Goal: Task Accomplishment & Management: Manage account settings

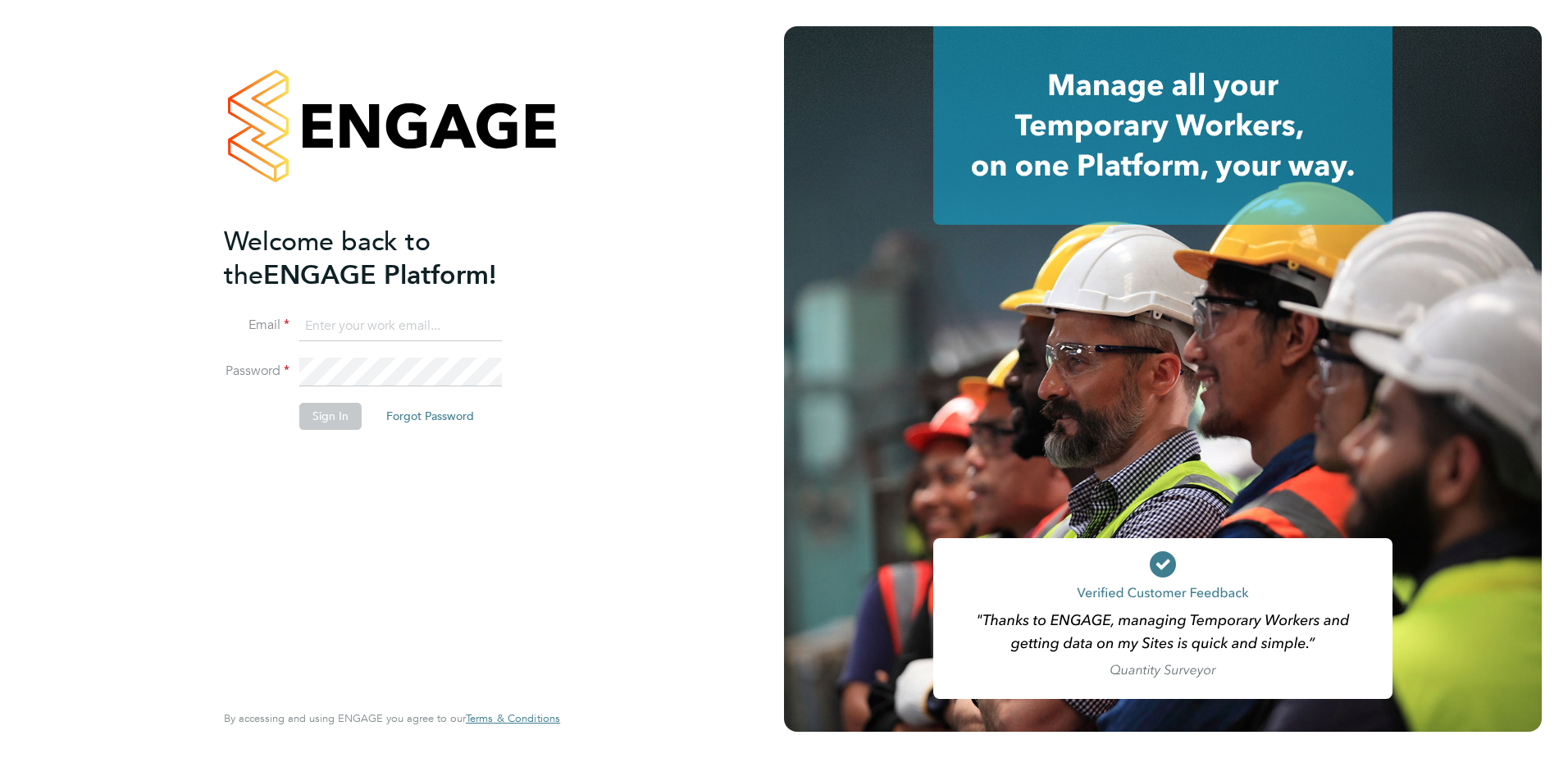
type input "[PERSON_NAME][EMAIL_ADDRESS][DOMAIN_NAME]"
click at [329, 417] on button "Sign In" at bounding box center [330, 415] width 63 height 26
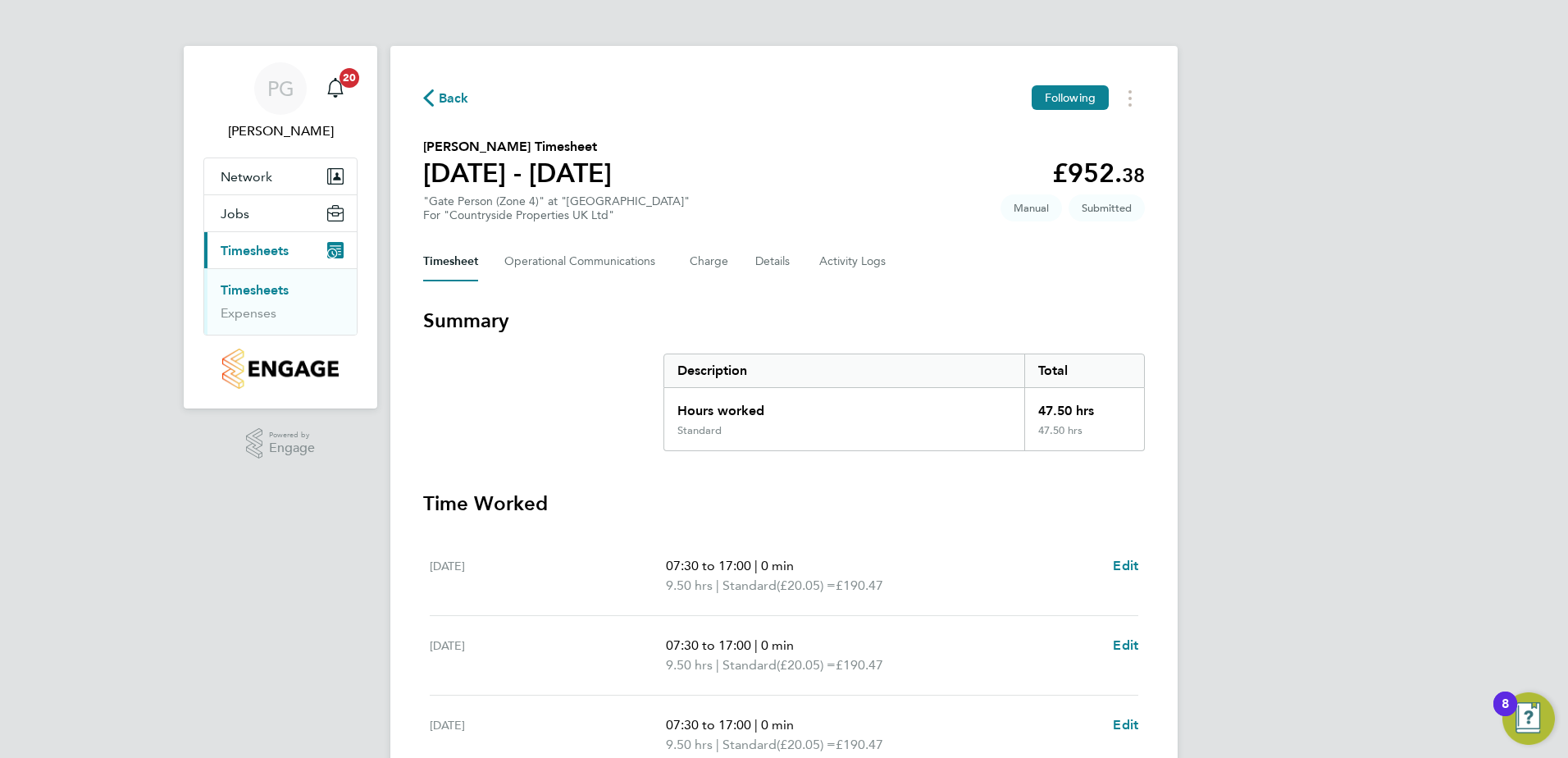
click at [262, 293] on link "Timesheets" at bounding box center [254, 289] width 68 height 15
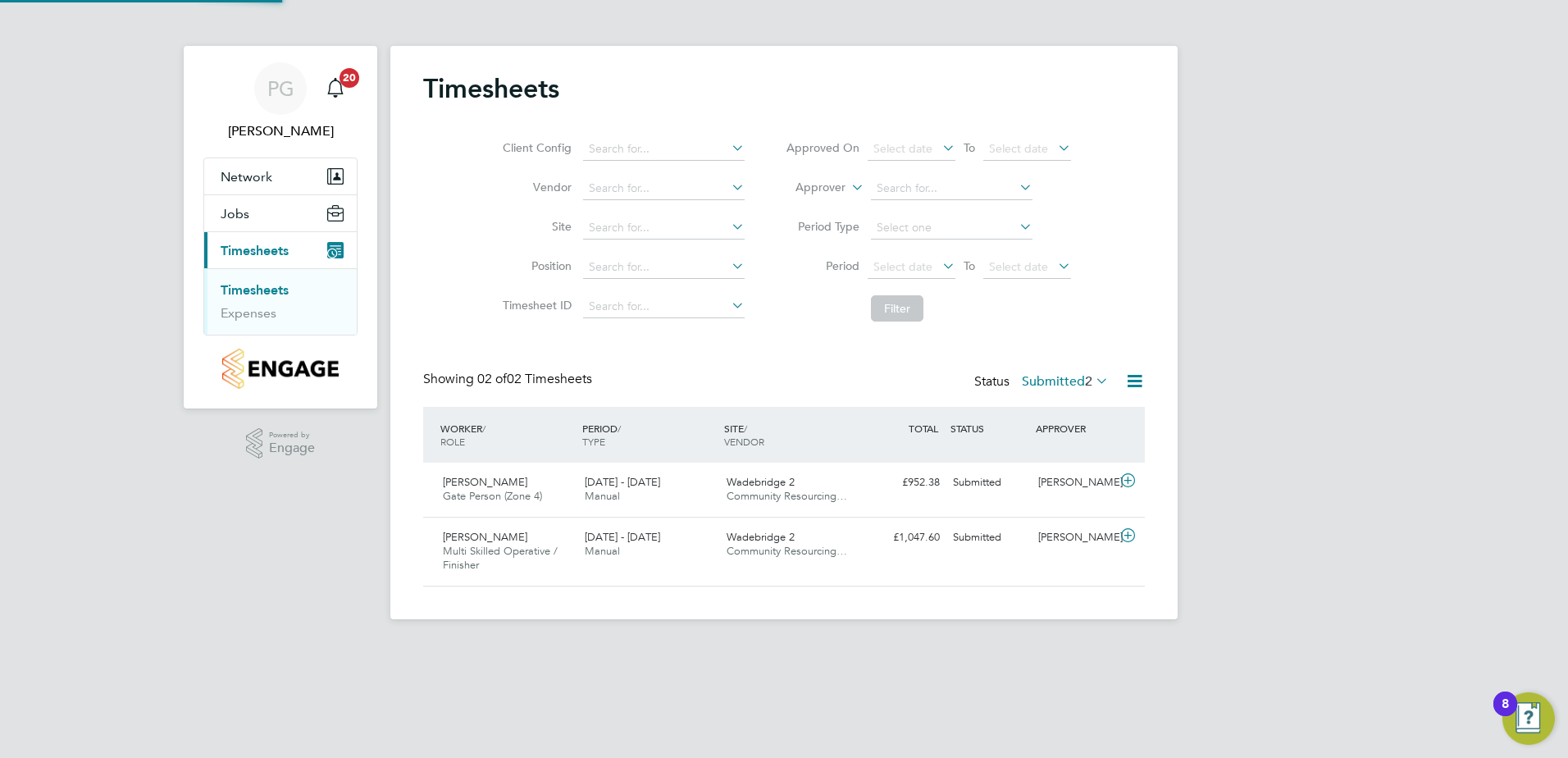
scroll to position [42, 142]
click at [1134, 380] on icon at bounding box center [1134, 381] width 21 height 21
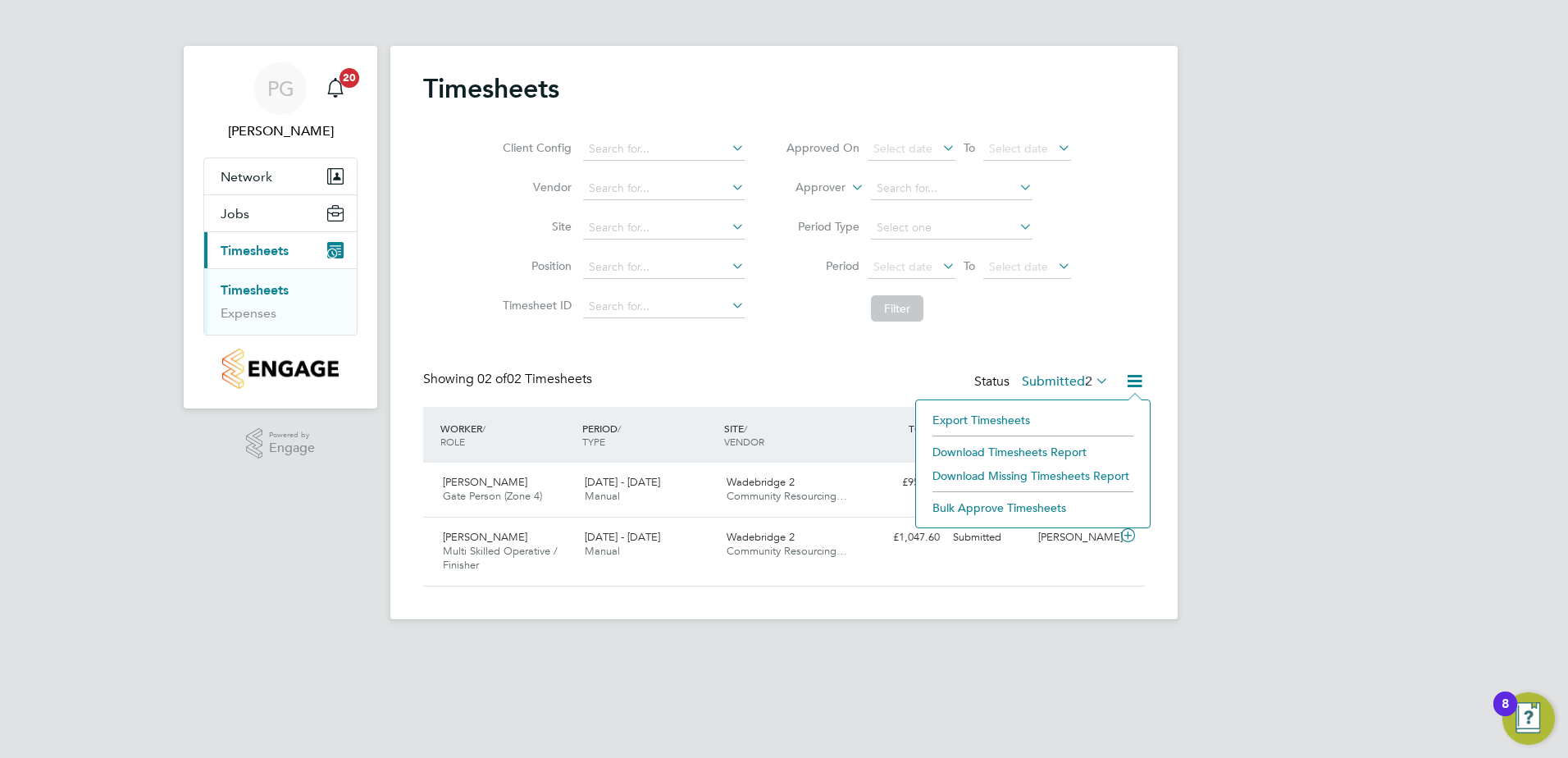
click at [1128, 378] on icon at bounding box center [1134, 381] width 21 height 21
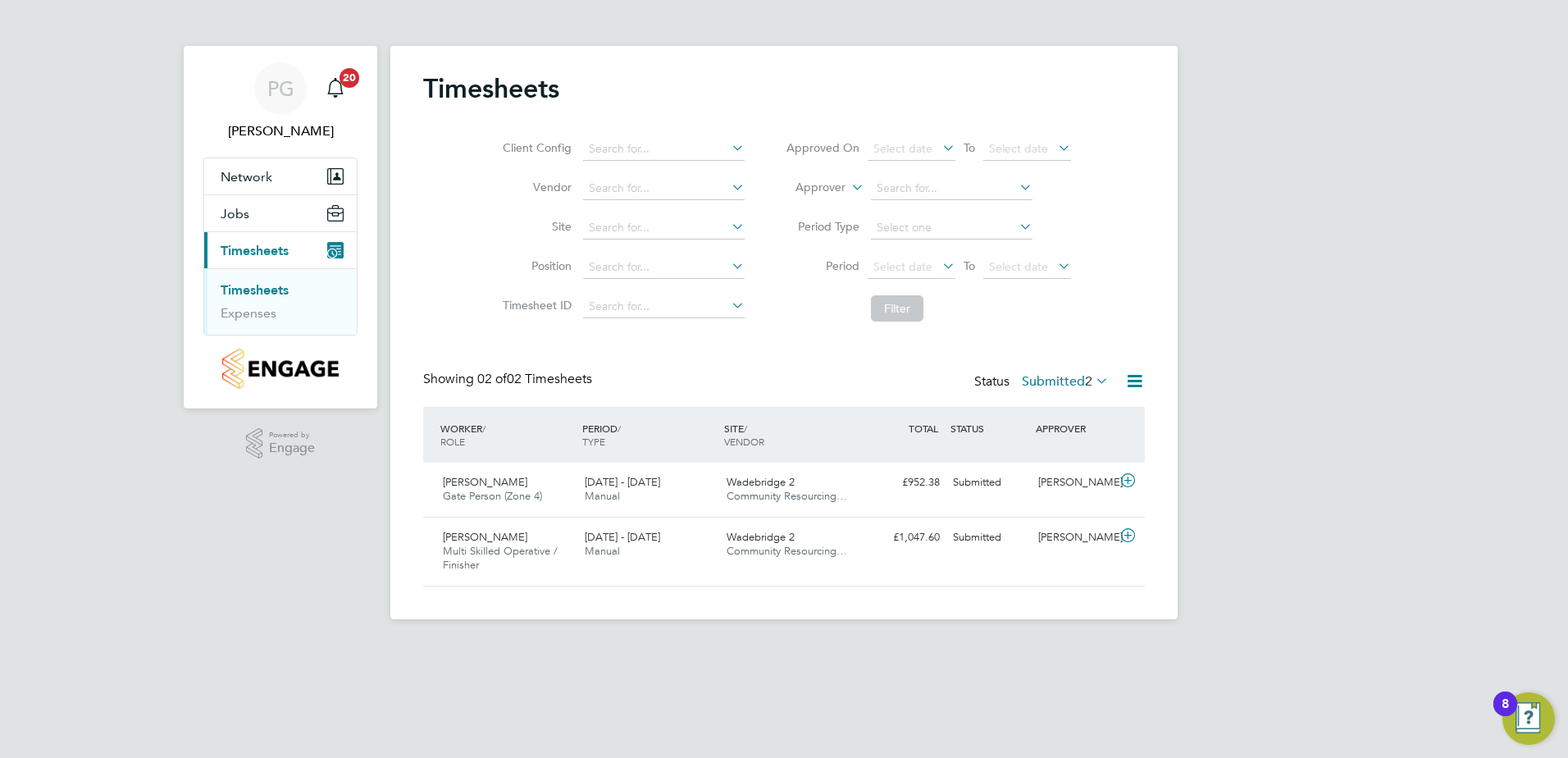
click at [260, 249] on span "Timesheets" at bounding box center [254, 250] width 68 height 15
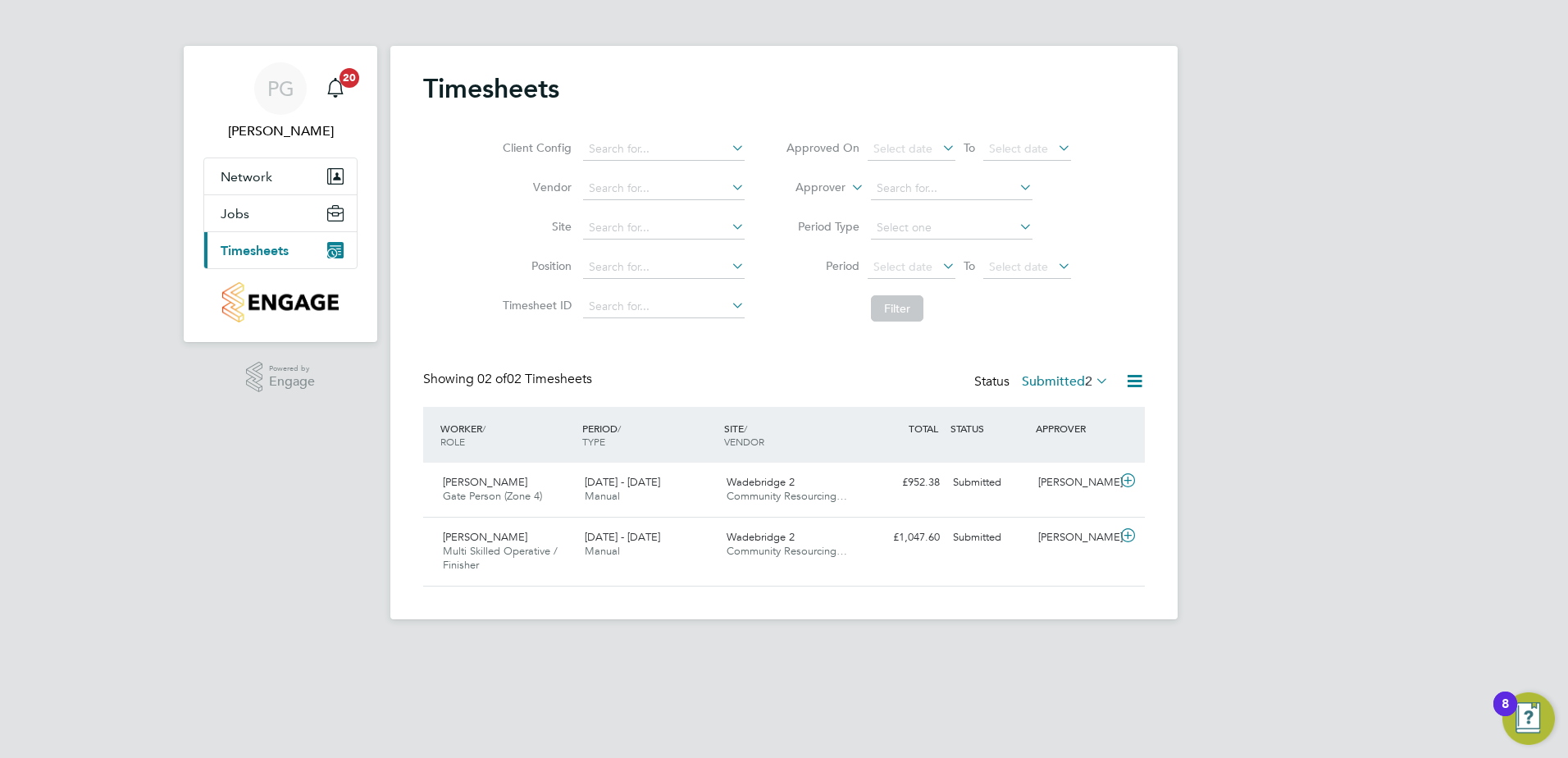
click at [265, 250] on span "Timesheets" at bounding box center [254, 250] width 68 height 15
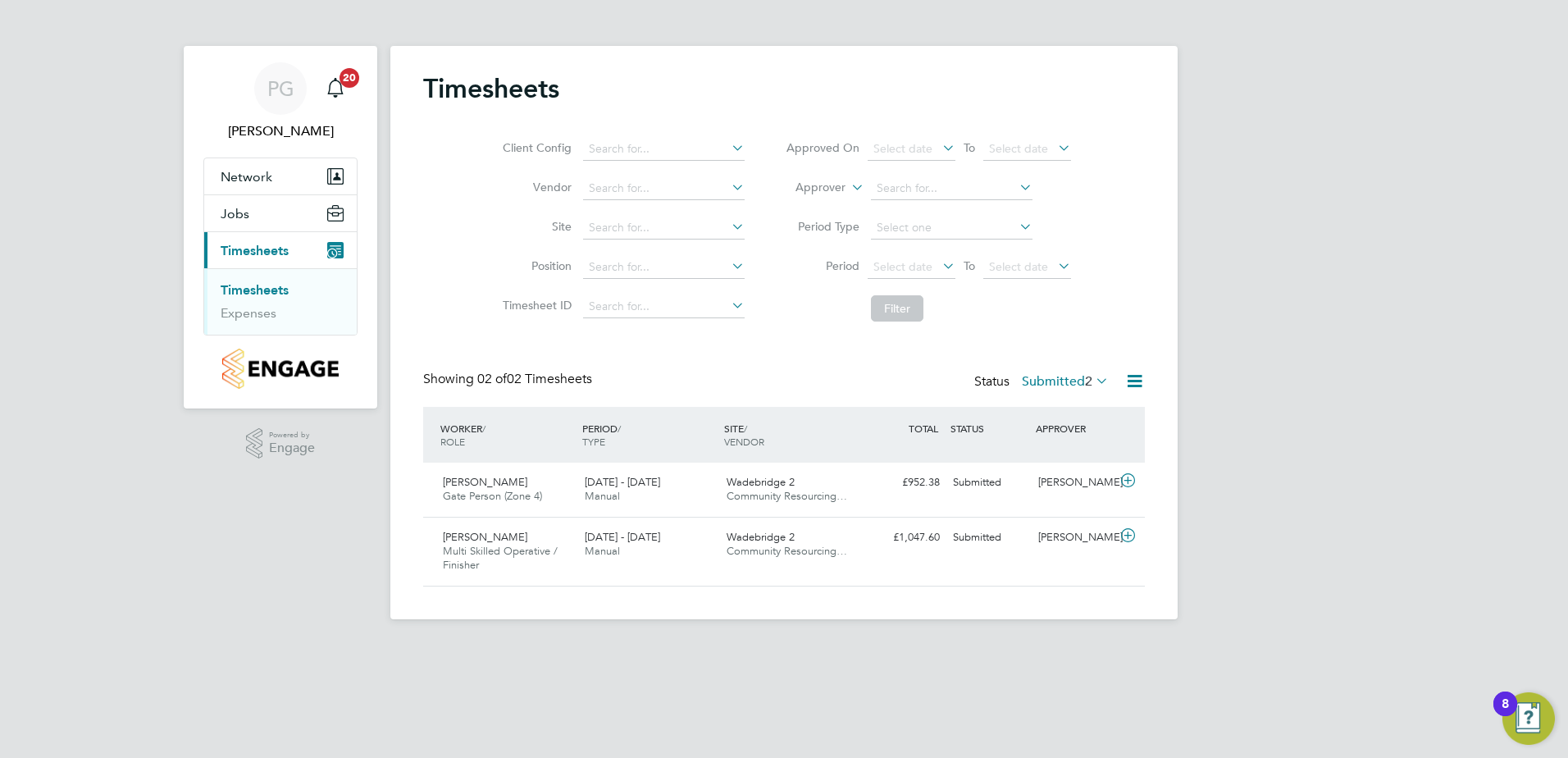
click at [939, 151] on icon at bounding box center [939, 147] width 0 height 23
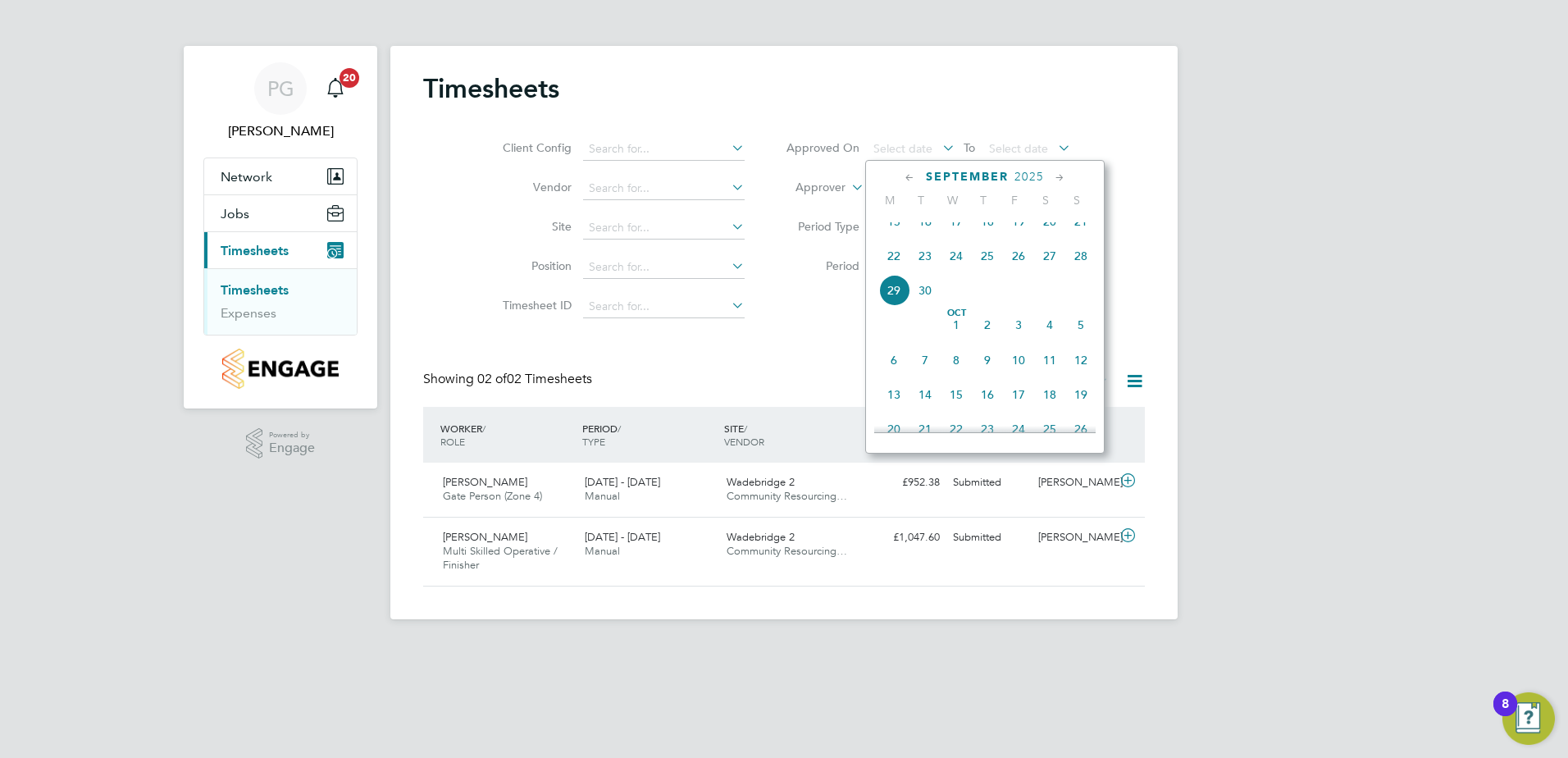
click at [890, 271] on span "22" at bounding box center [894, 256] width 31 height 31
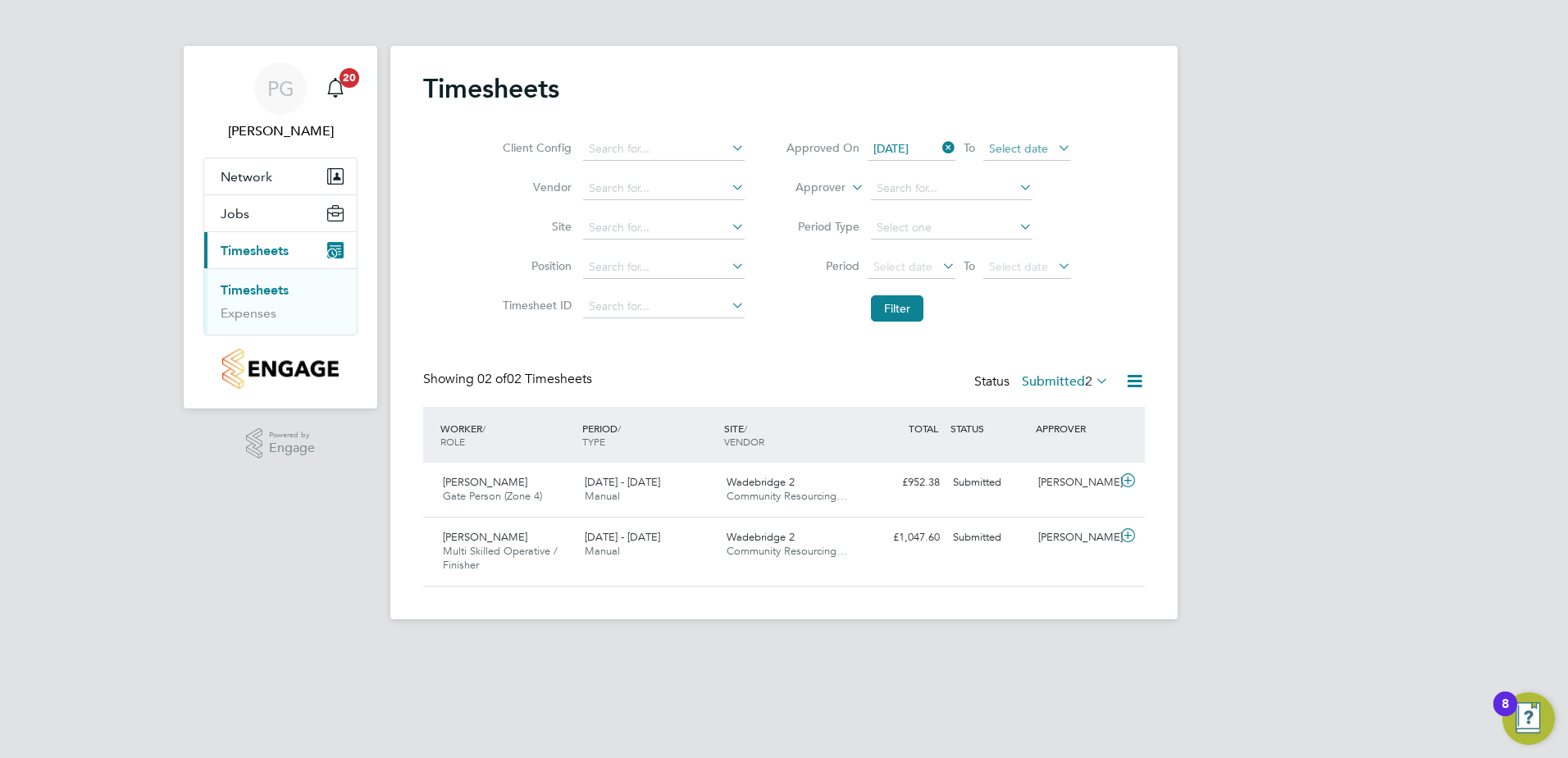
click at [1022, 150] on span "Select date" at bounding box center [1018, 149] width 59 height 15
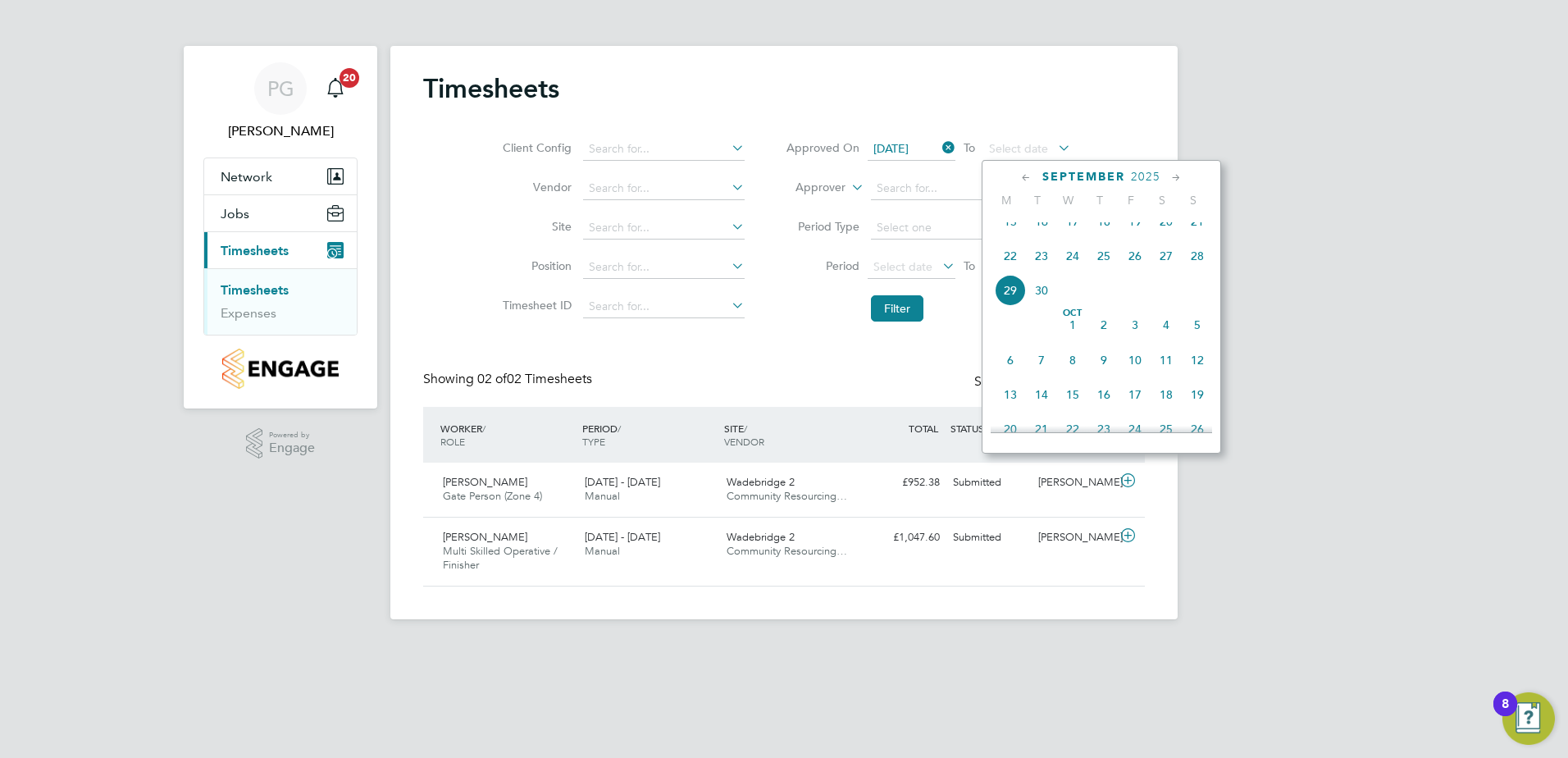
click at [1132, 269] on span "26" at bounding box center [1135, 256] width 31 height 31
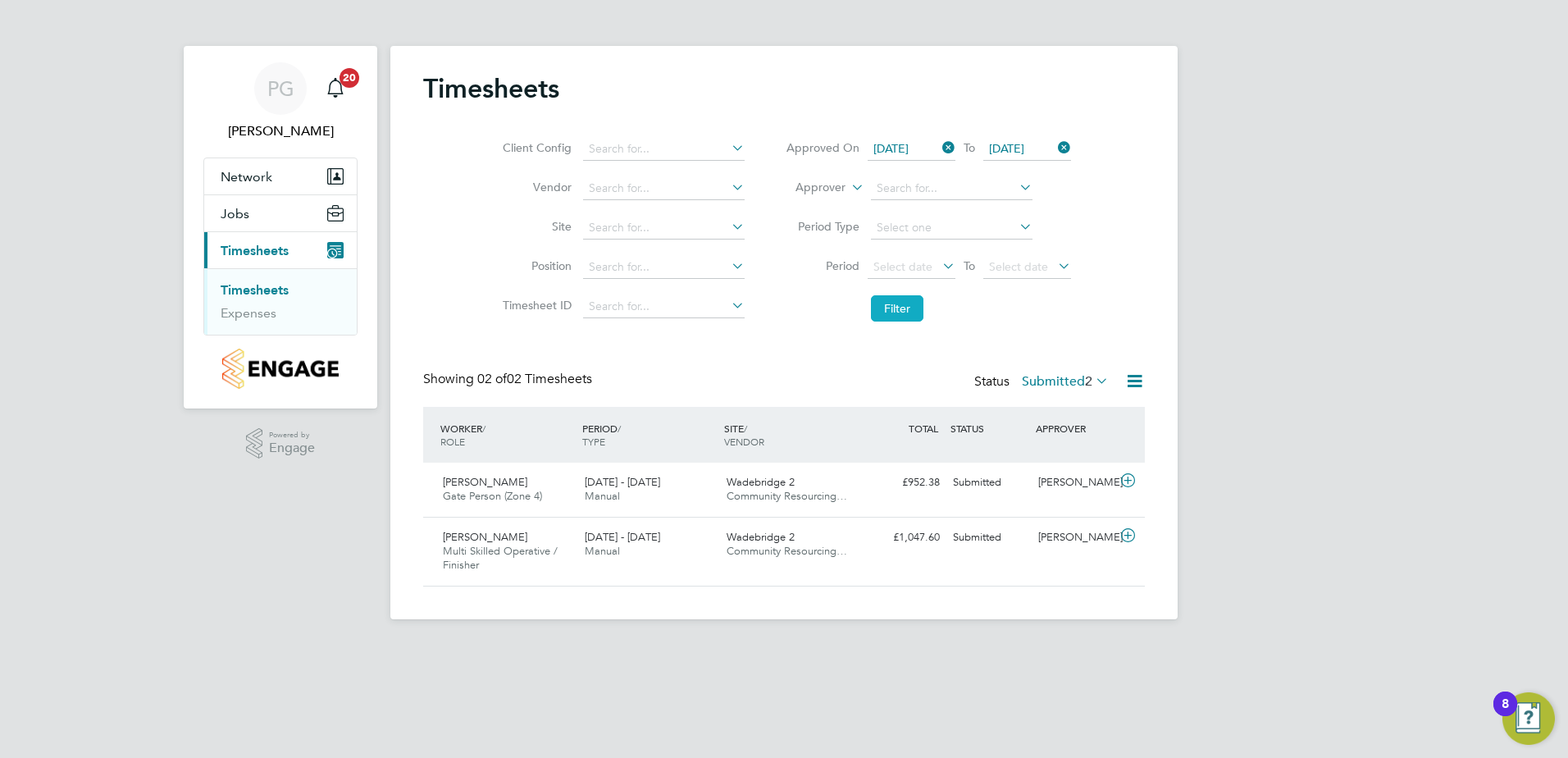
click at [903, 310] on button "Filter" at bounding box center [897, 308] width 53 height 26
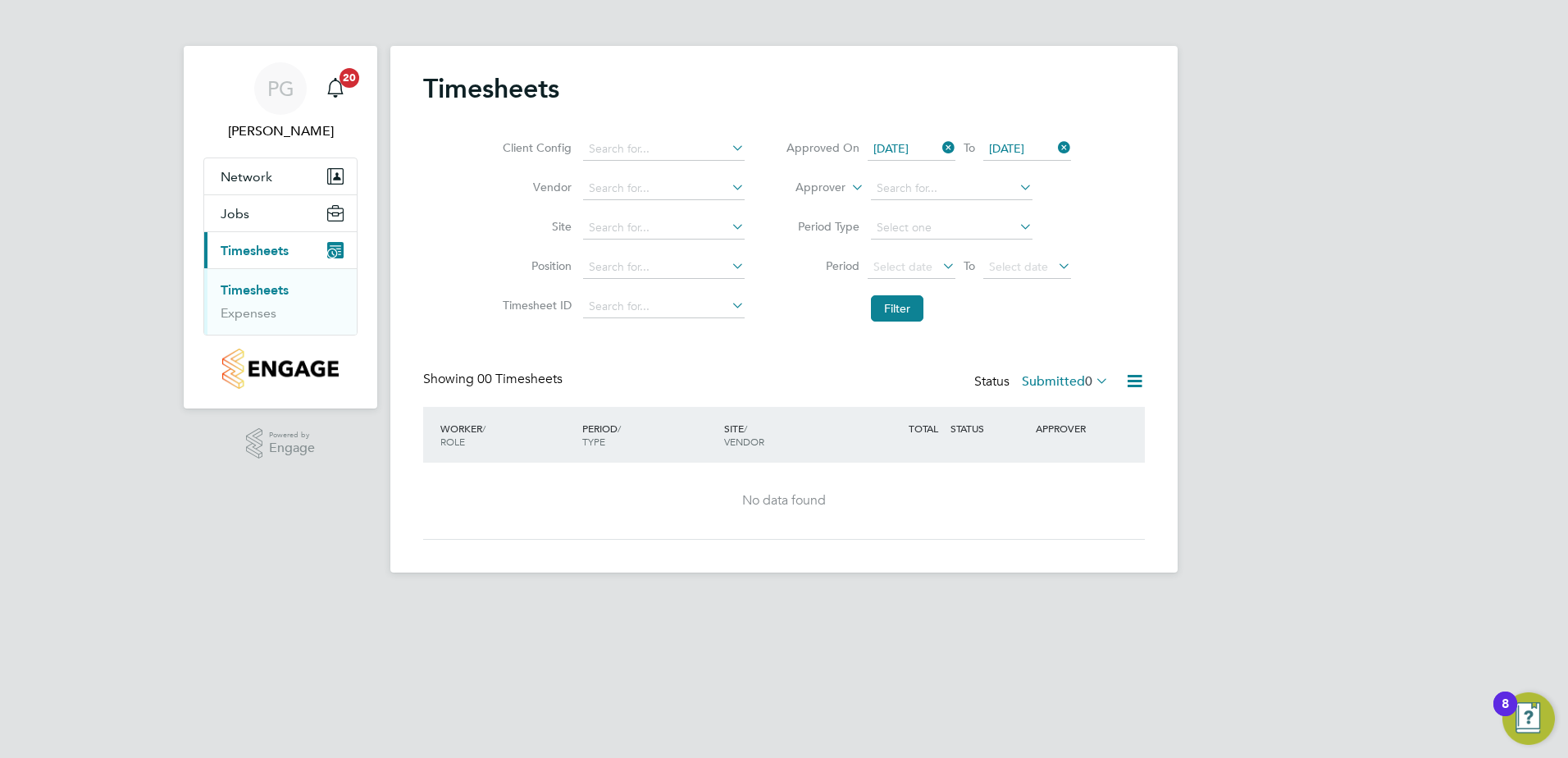
click at [249, 288] on link "Timesheets" at bounding box center [254, 289] width 68 height 15
click at [898, 306] on button "Filter" at bounding box center [897, 308] width 53 height 26
click at [939, 146] on icon at bounding box center [939, 147] width 0 height 23
click at [1054, 143] on icon at bounding box center [1054, 147] width 0 height 23
click at [899, 309] on button "Filter" at bounding box center [897, 308] width 53 height 26
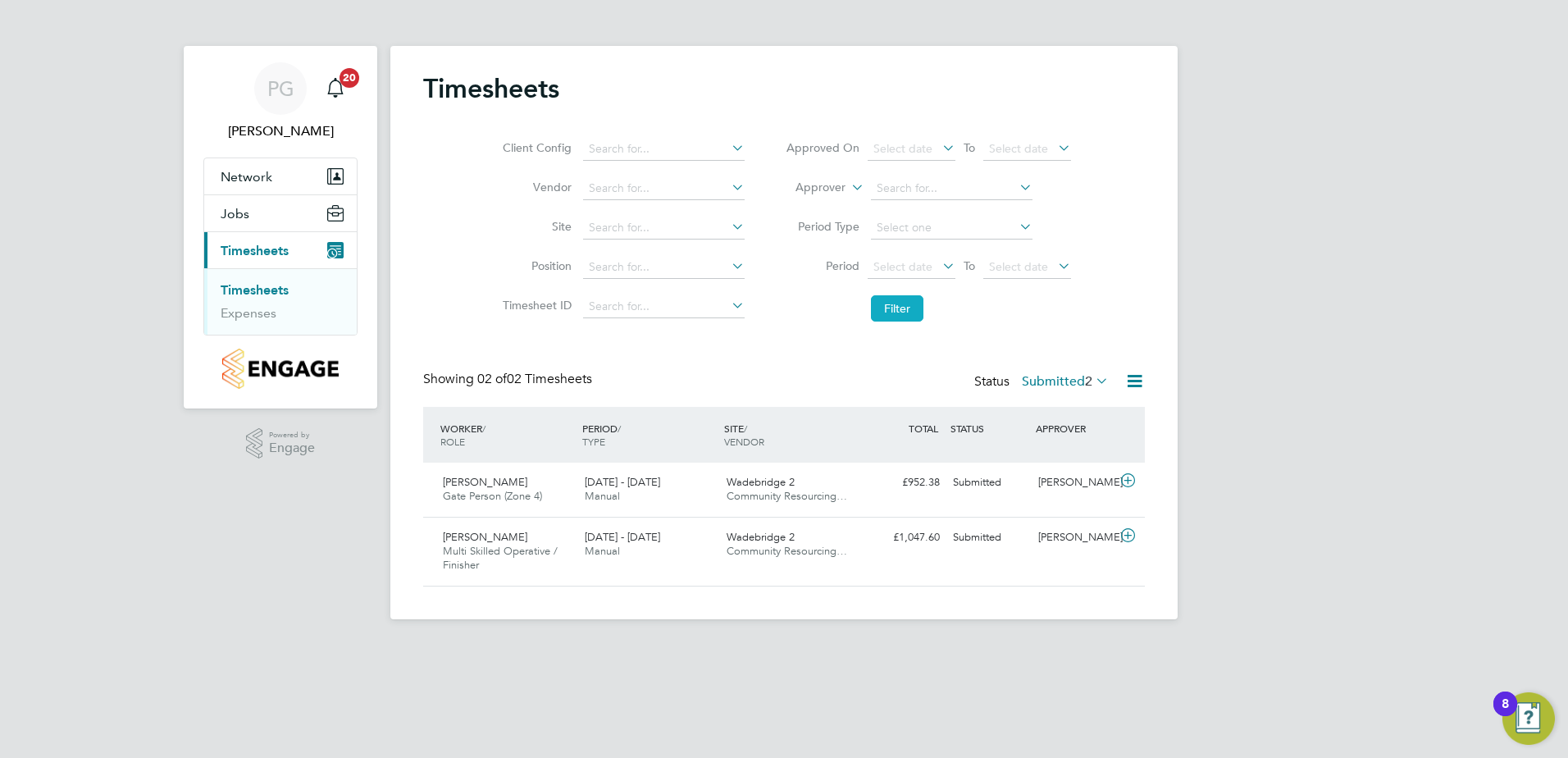
scroll to position [42, 142]
click at [243, 218] on span "Jobs" at bounding box center [235, 213] width 29 height 15
click at [246, 218] on span "Jobs" at bounding box center [235, 213] width 29 height 15
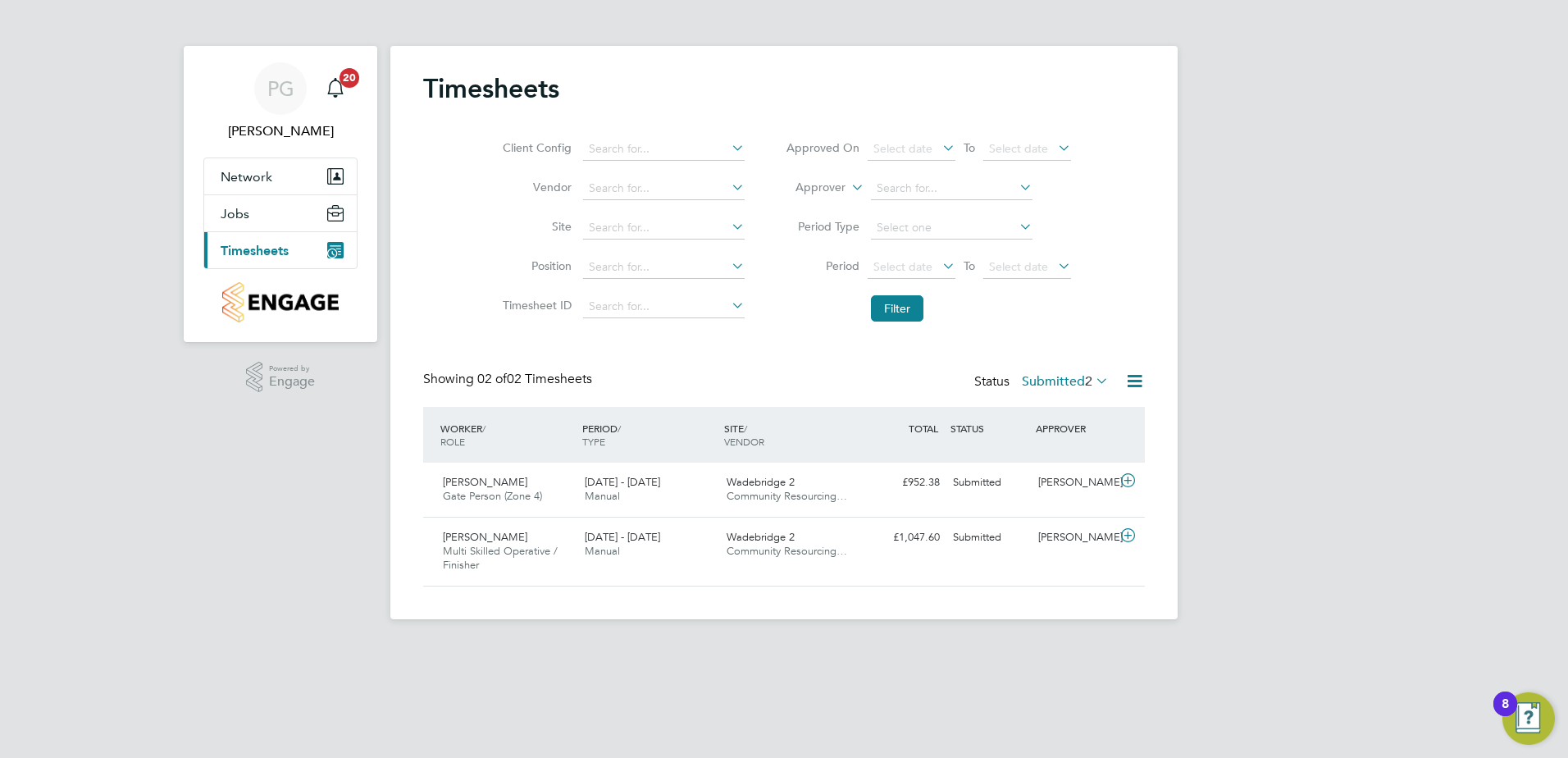
click at [332, 248] on icon "Main navigation" at bounding box center [335, 250] width 16 height 16
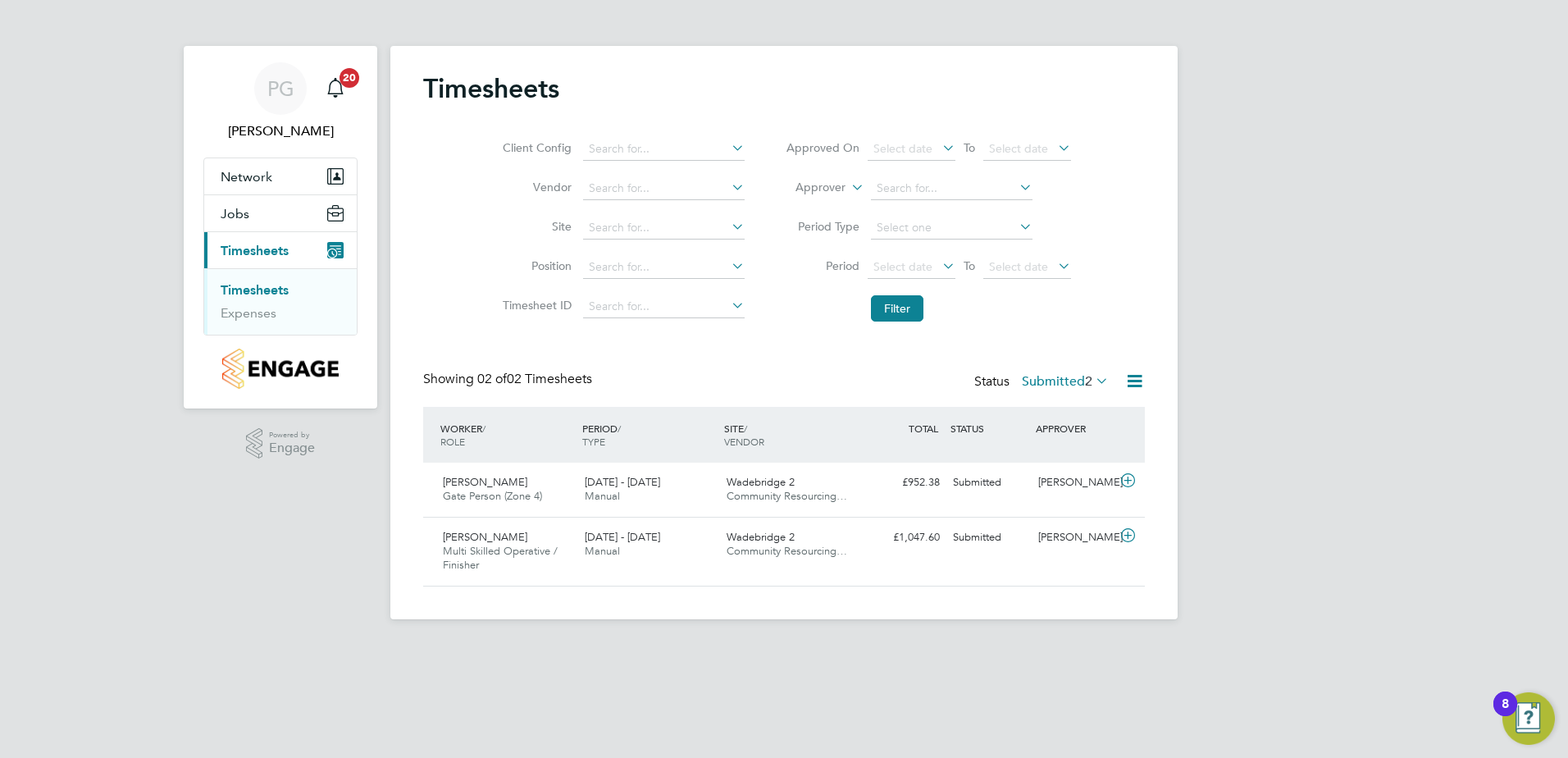
click at [1092, 383] on icon at bounding box center [1092, 380] width 0 height 23
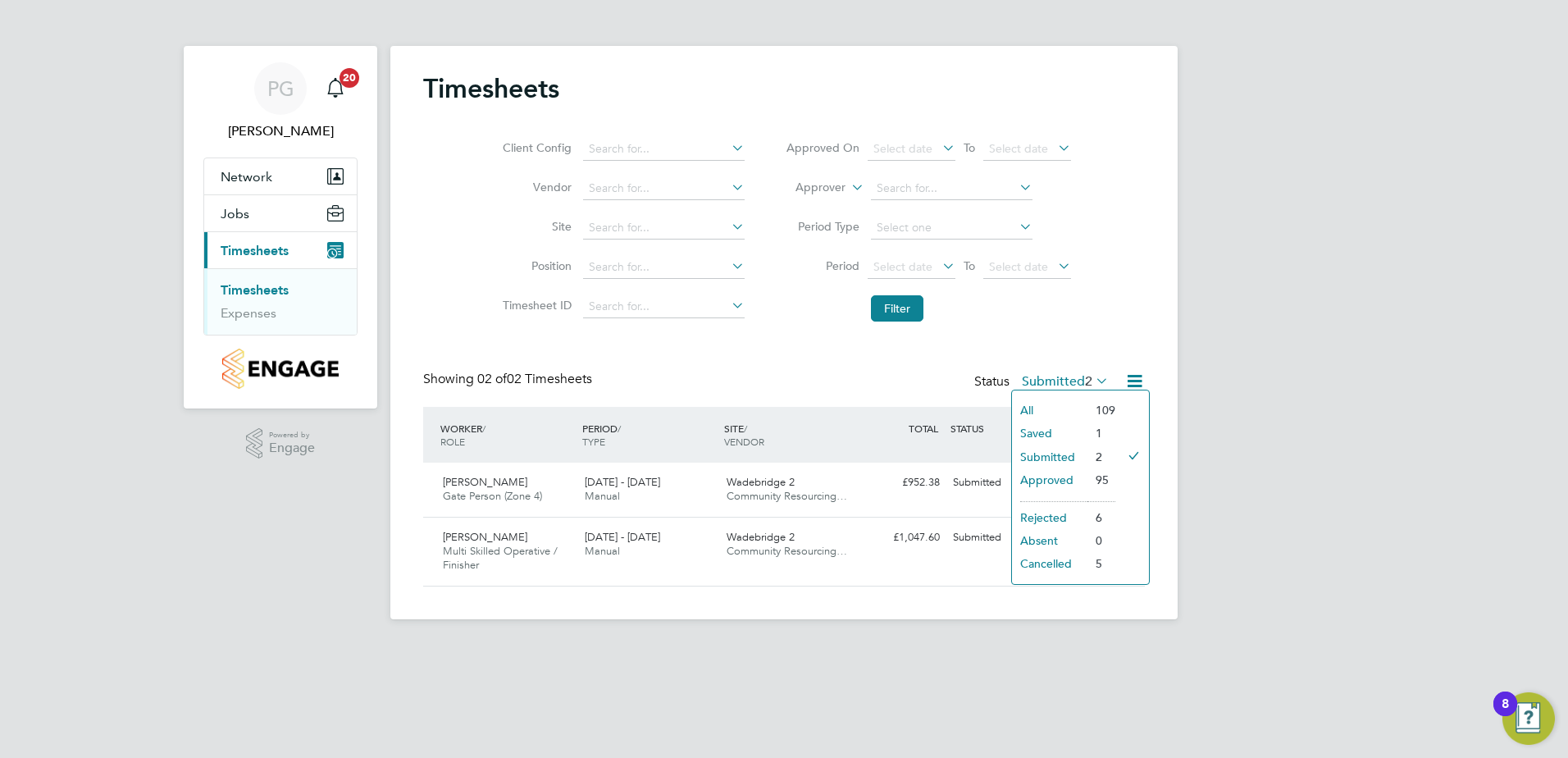
click at [1054, 477] on li "Approved" at bounding box center [1049, 480] width 75 height 23
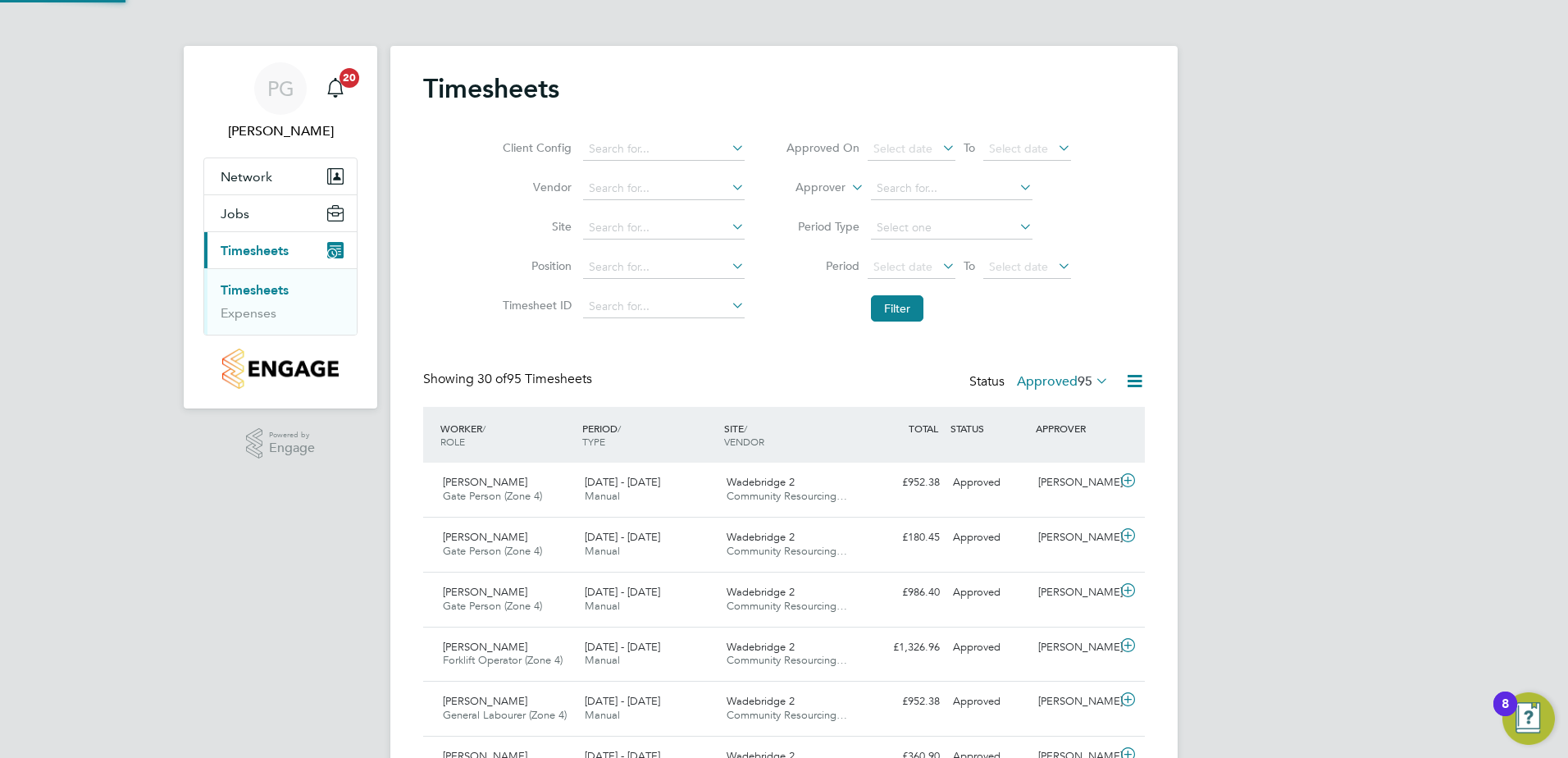
scroll to position [0, 0]
click at [489, 590] on span "Andrius Janasonis" at bounding box center [484, 591] width 84 height 14
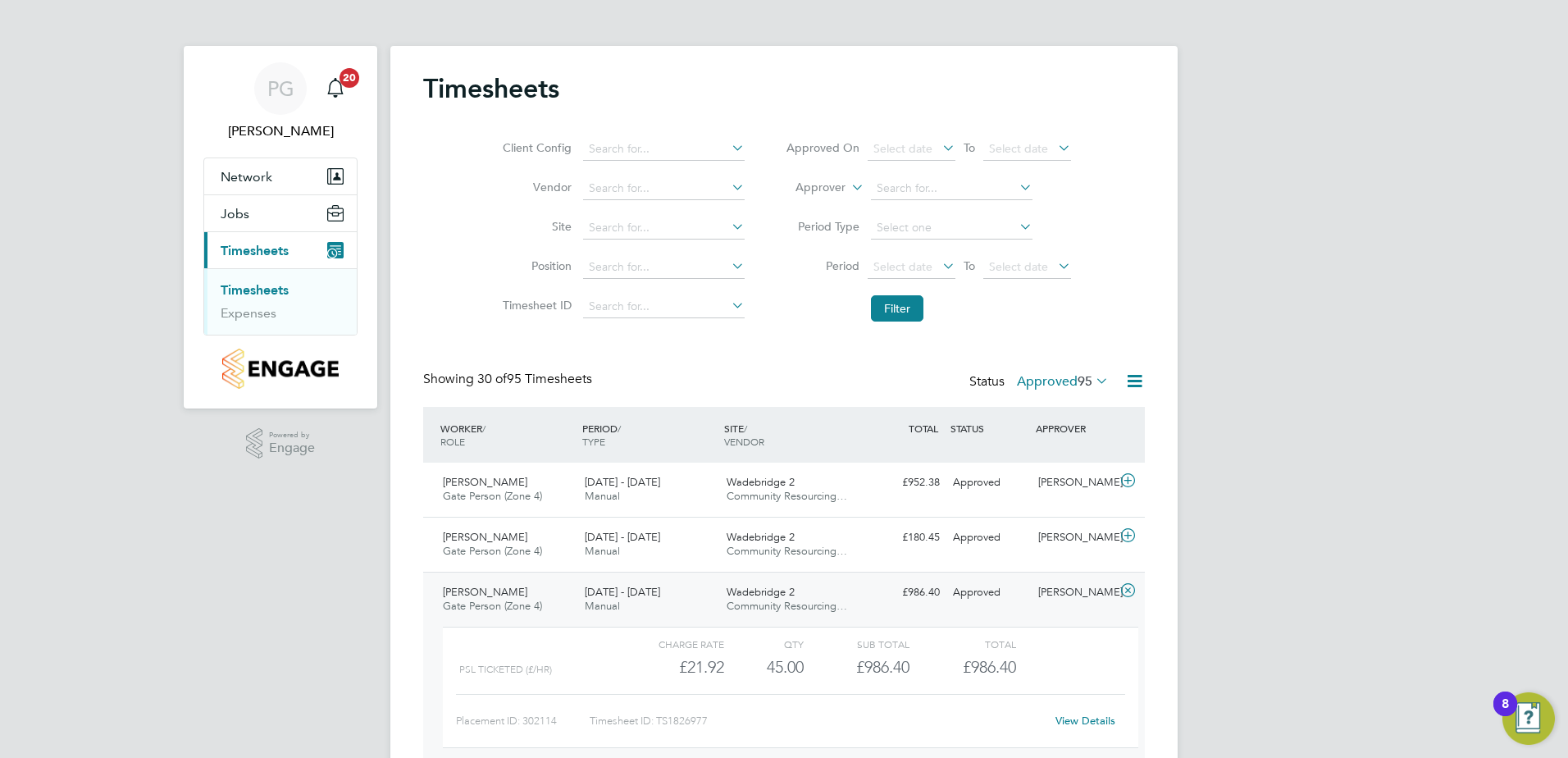
click at [1089, 720] on link "View Details" at bounding box center [1085, 720] width 60 height 14
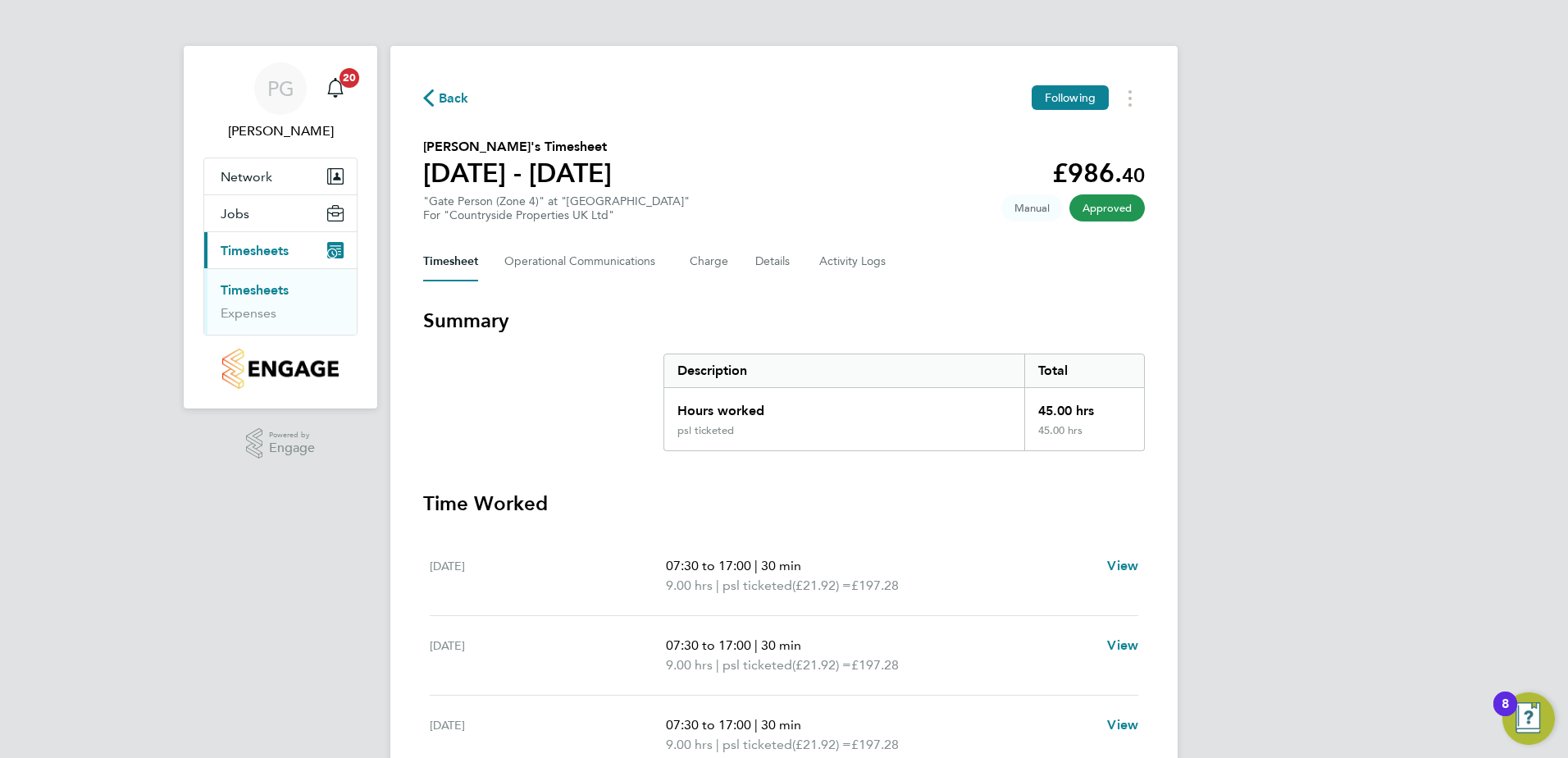
click at [258, 294] on link "Timesheets" at bounding box center [254, 289] width 68 height 15
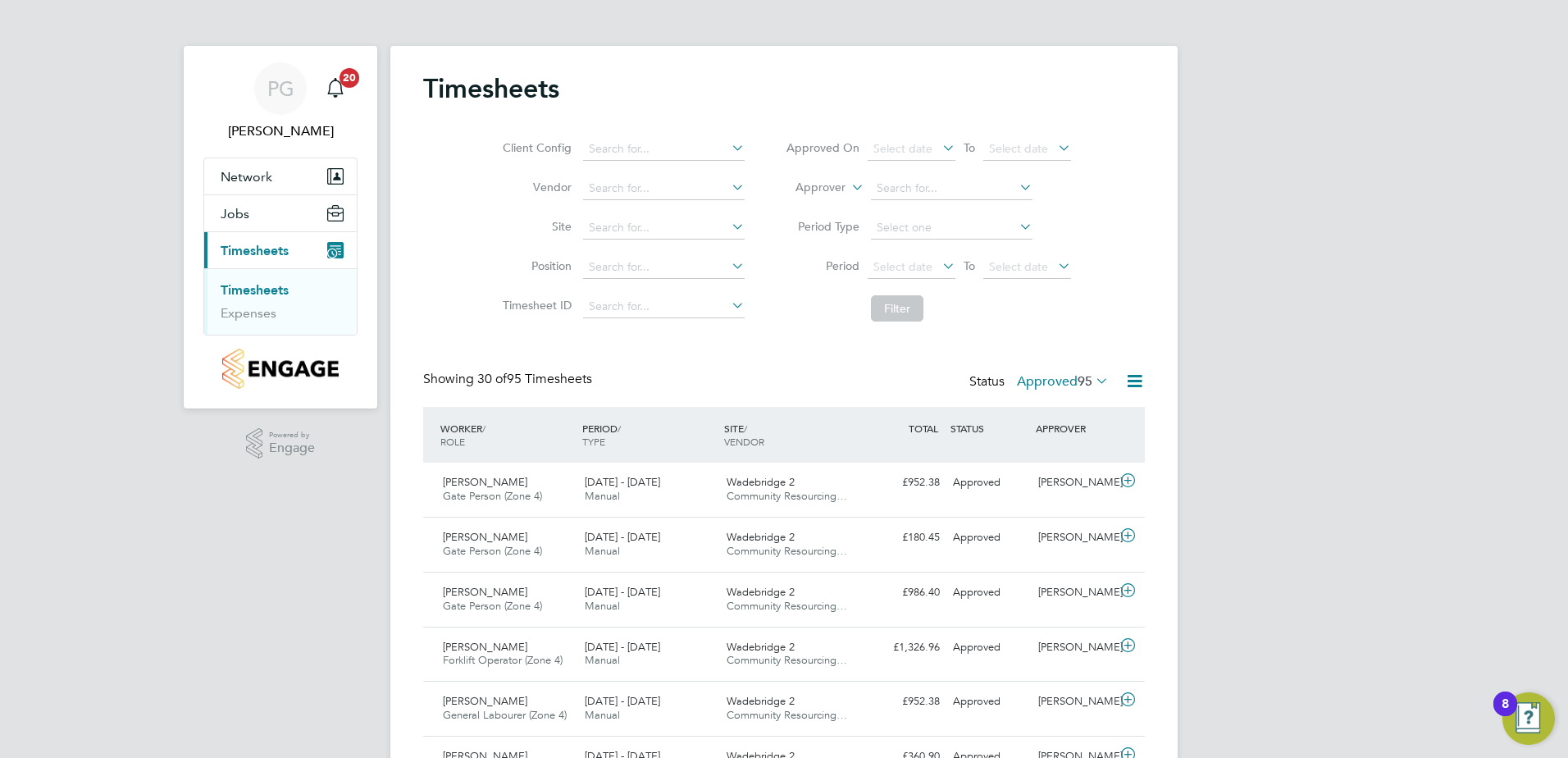
click at [1092, 377] on icon at bounding box center [1092, 380] width 0 height 23
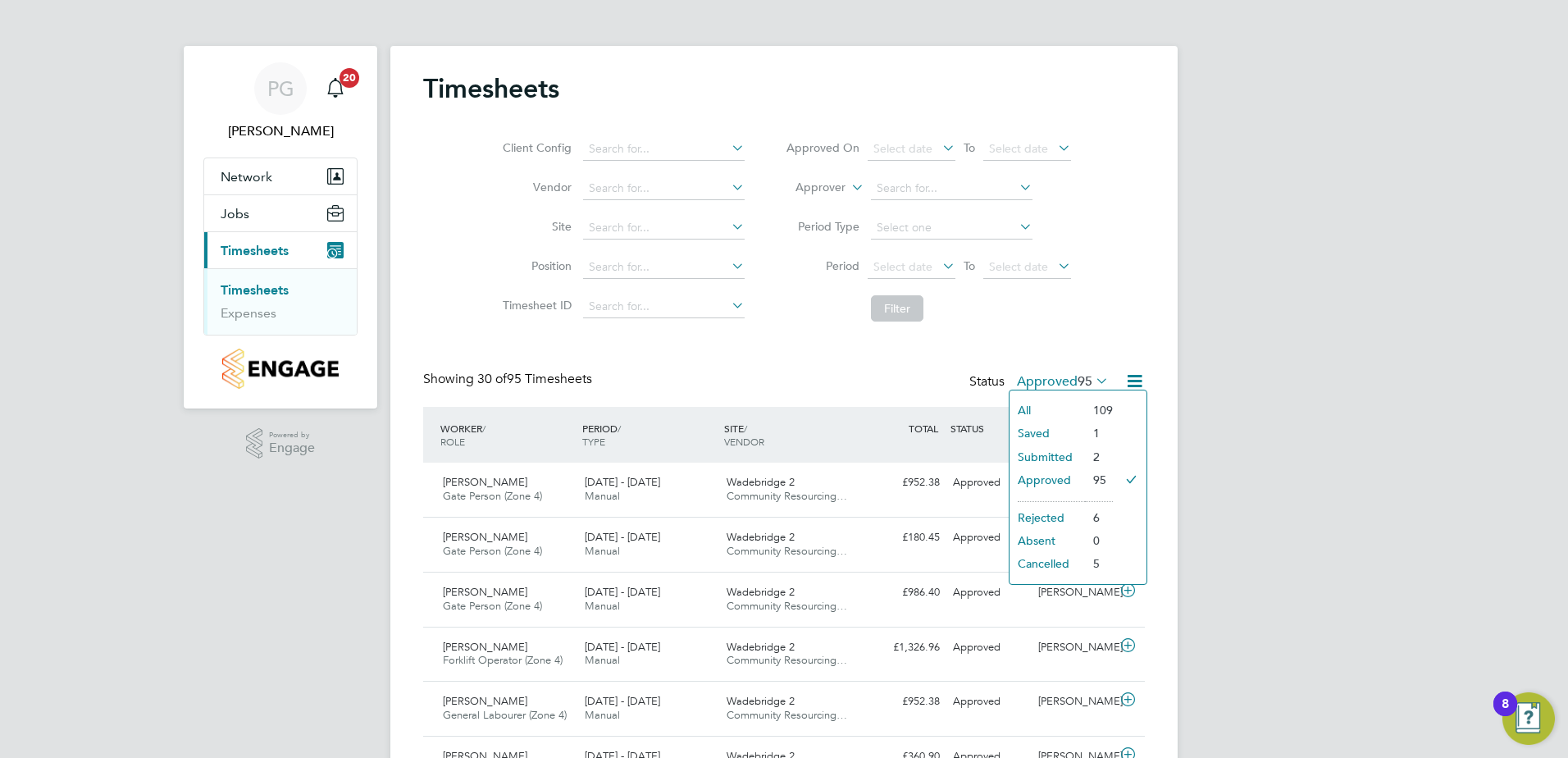
click at [1040, 453] on li "Submitted" at bounding box center [1047, 456] width 75 height 23
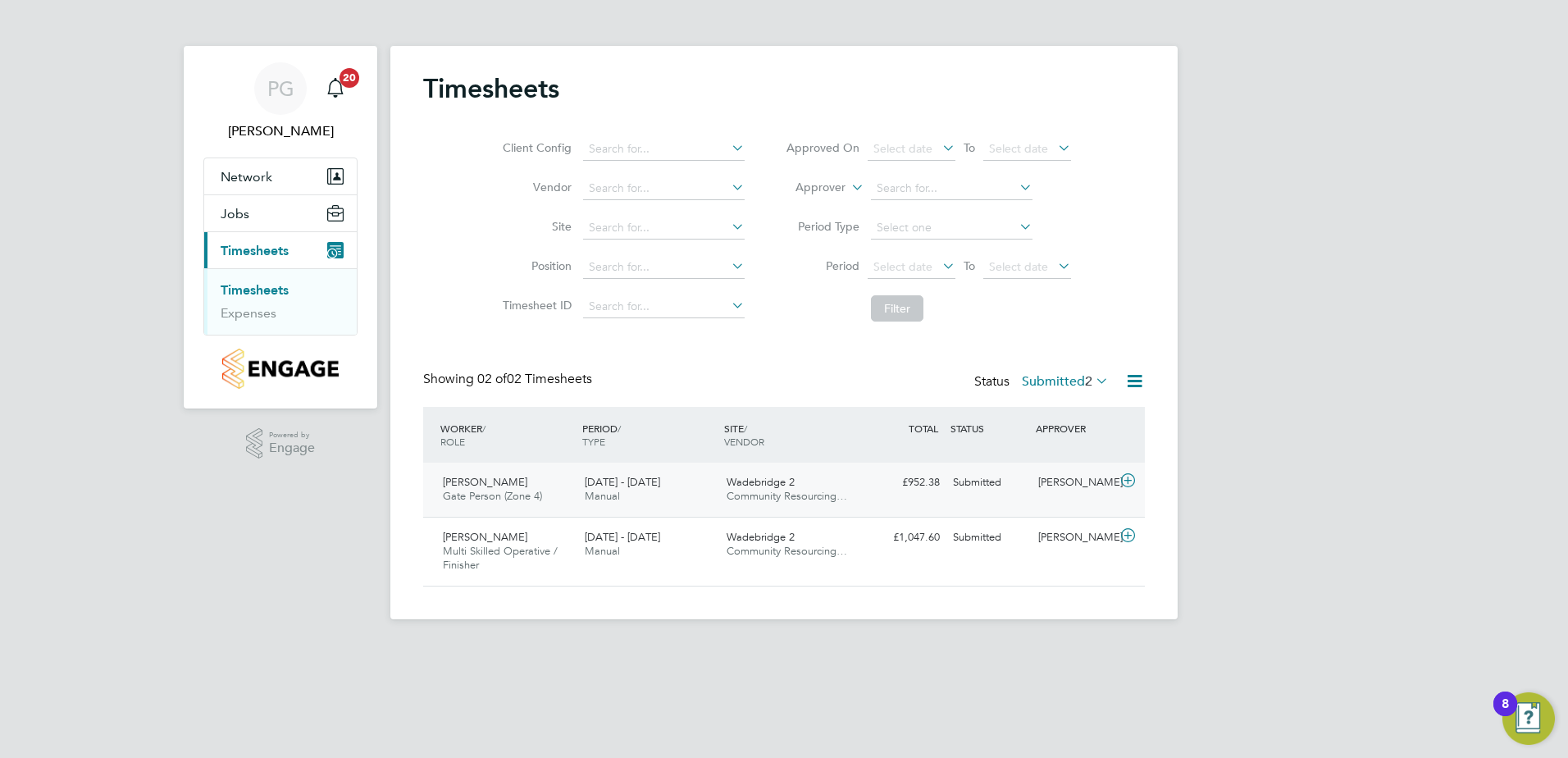
click at [491, 488] on span "Gregory David" at bounding box center [484, 481] width 84 height 14
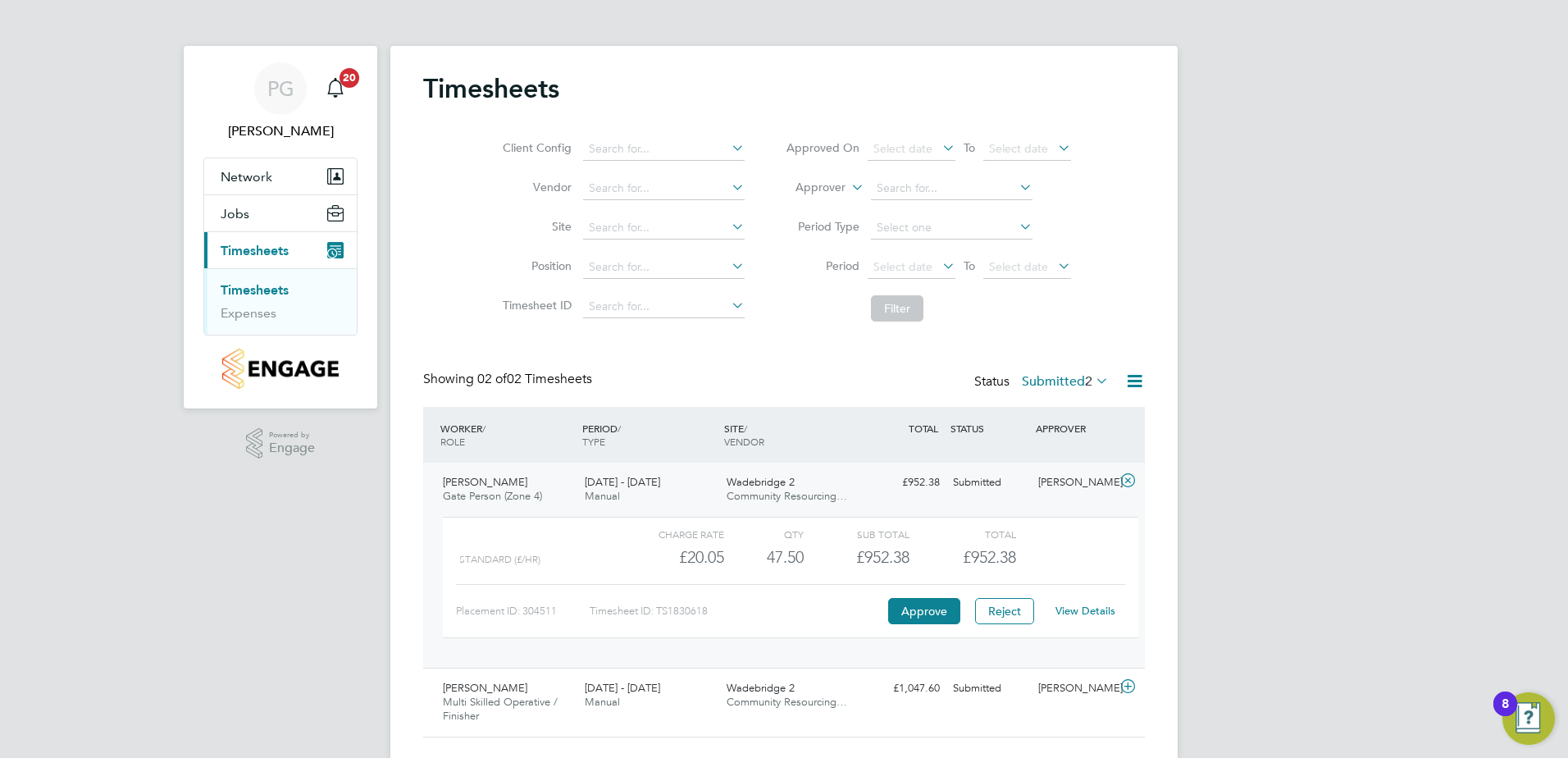
click at [503, 482] on span "Gregory David" at bounding box center [484, 481] width 84 height 14
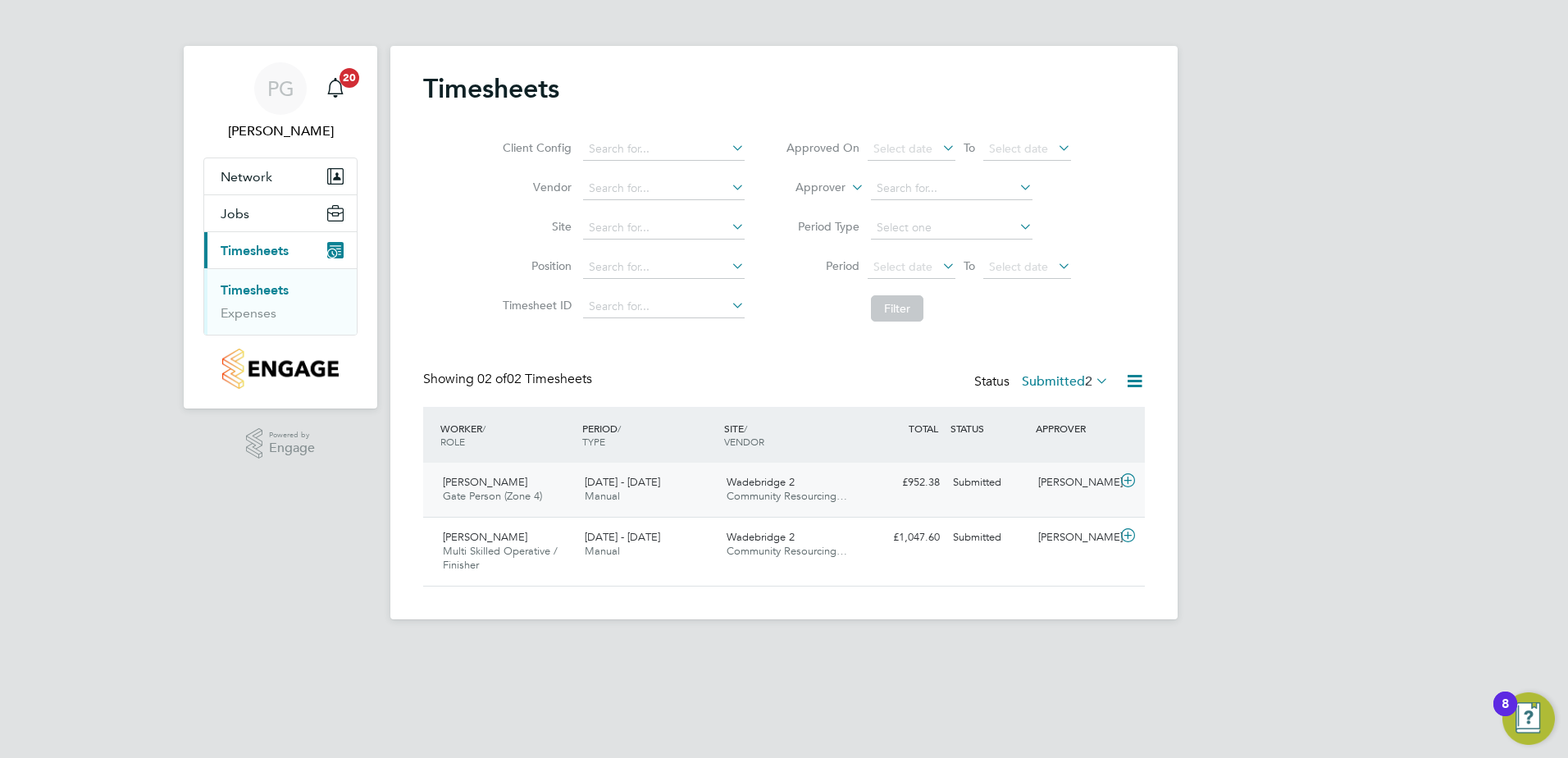
click at [646, 481] on span "22 - 28 Sep 2025" at bounding box center [622, 481] width 75 height 14
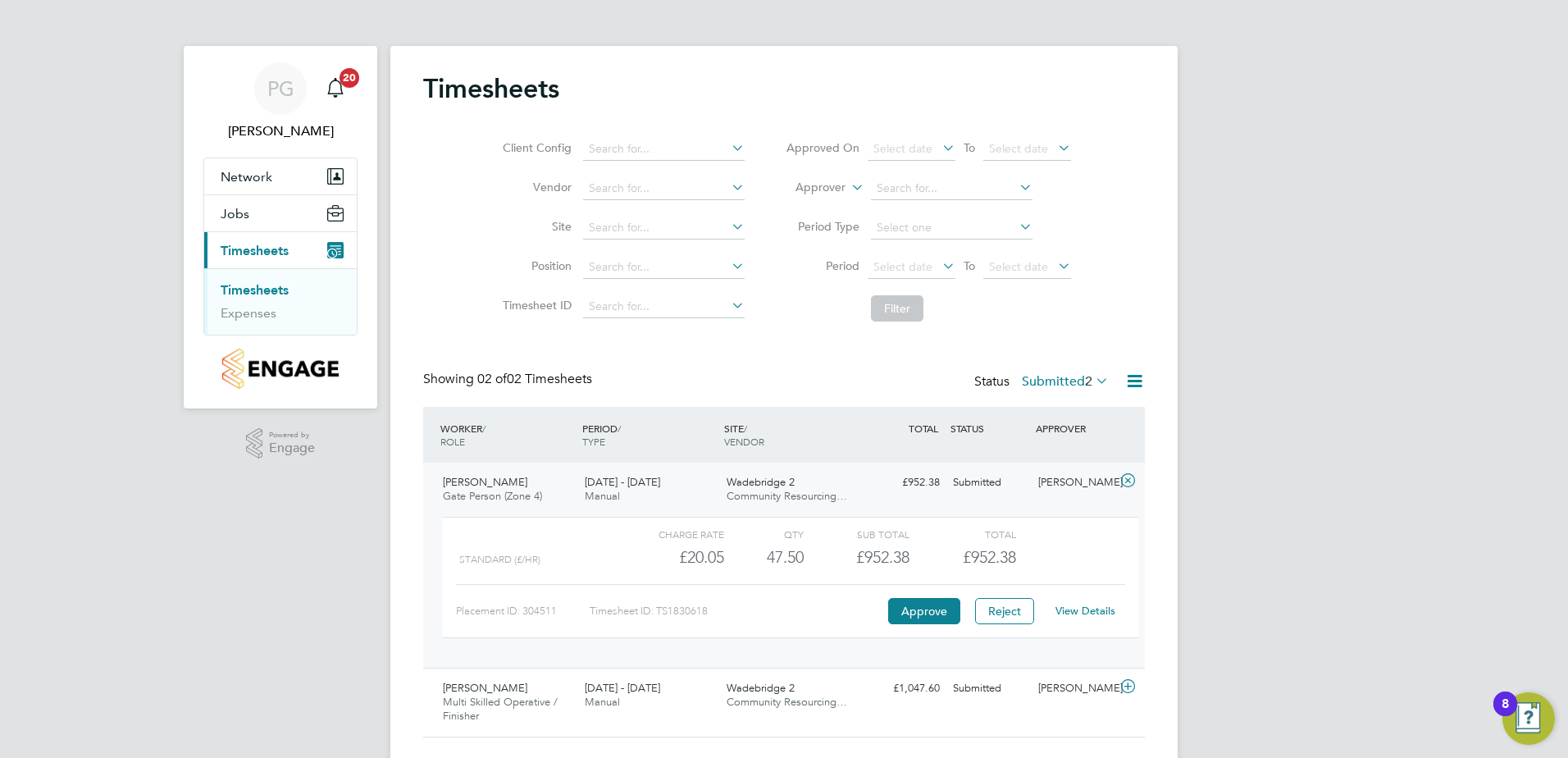
click at [1089, 613] on link "View Details" at bounding box center [1085, 610] width 60 height 14
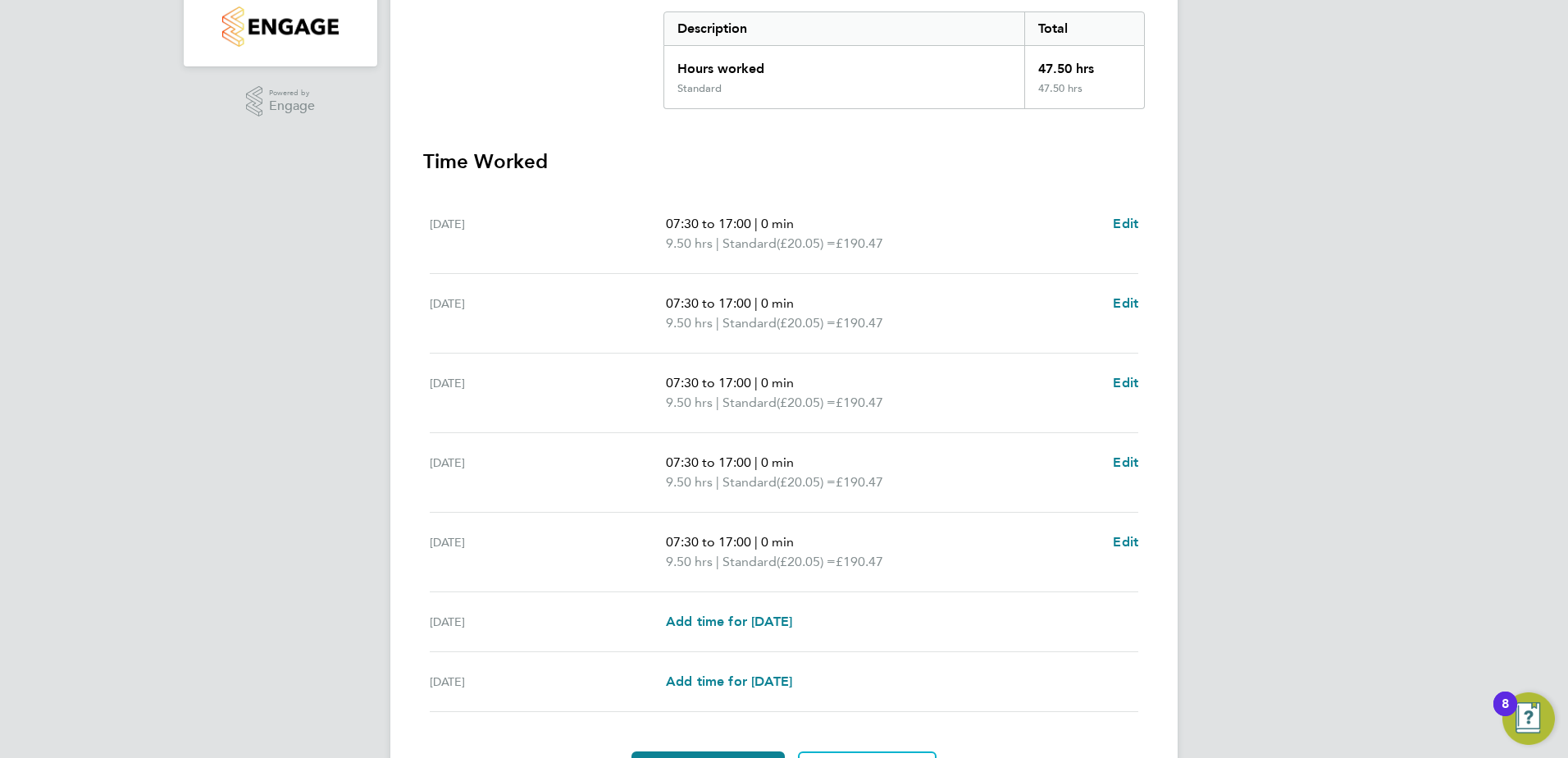
scroll to position [410, 0]
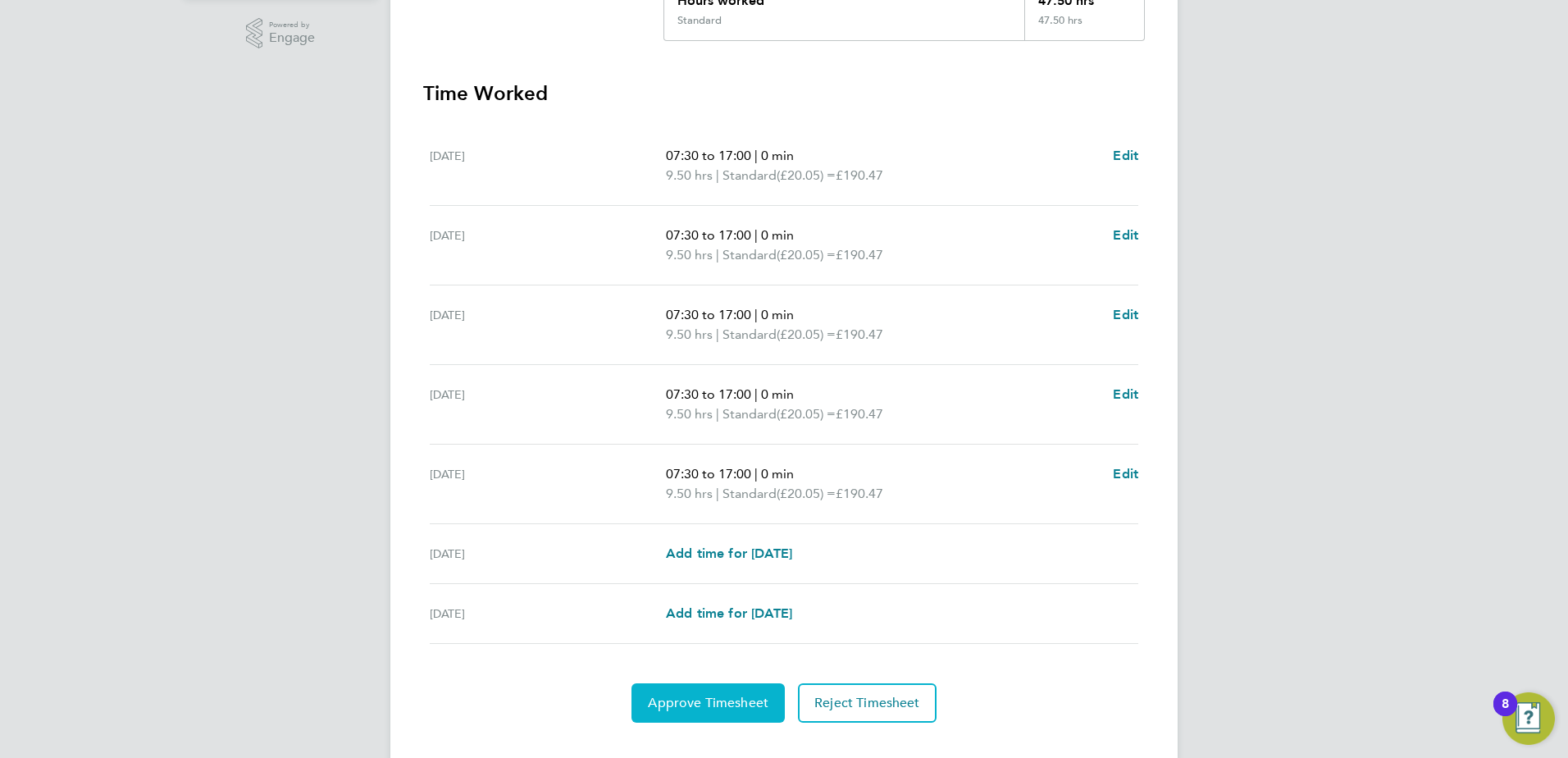
click at [709, 701] on span "Approve Timesheet" at bounding box center [708, 703] width 121 height 16
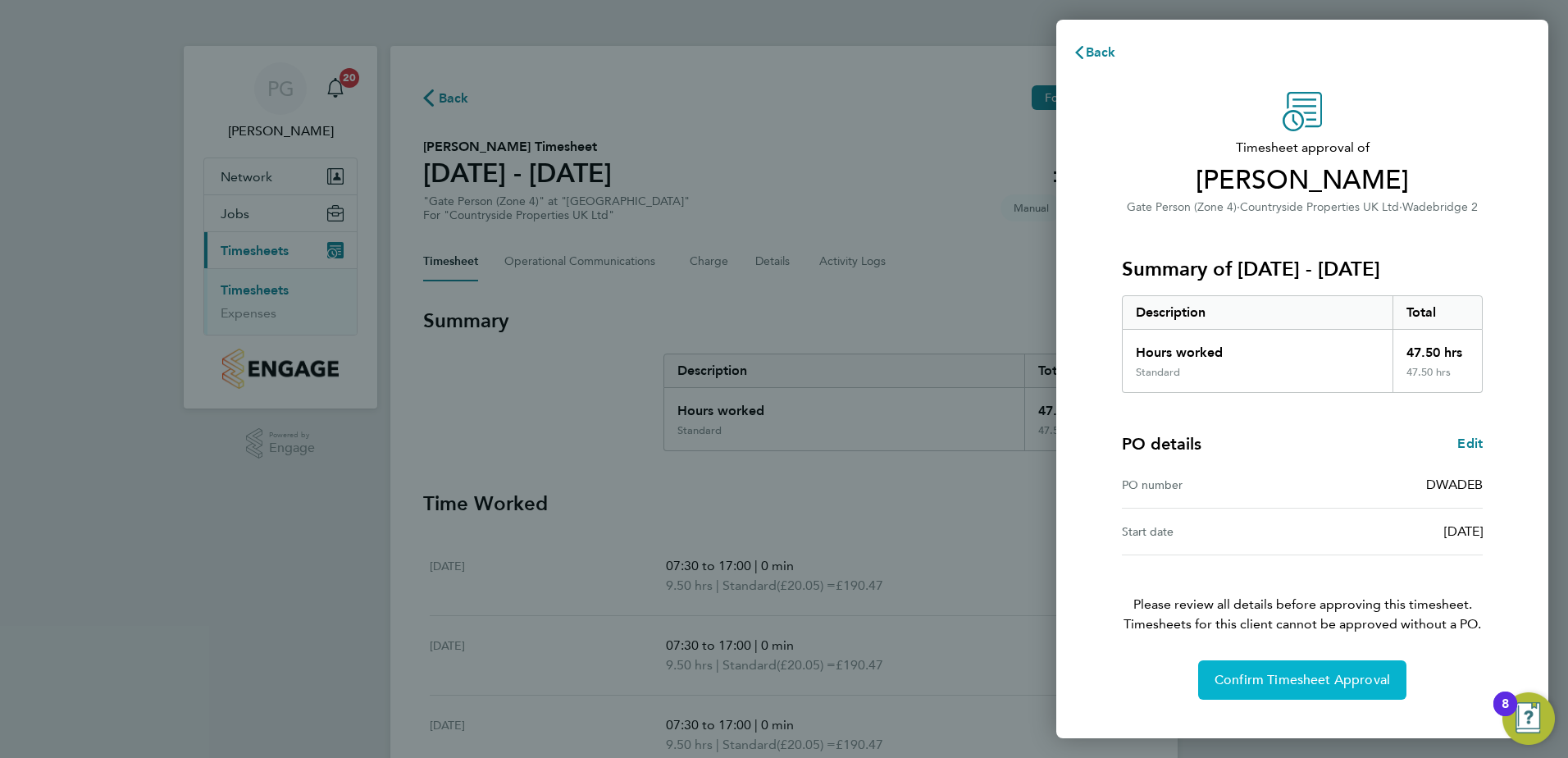
click at [1336, 681] on span "Confirm Timesheet Approval" at bounding box center [1302, 680] width 176 height 16
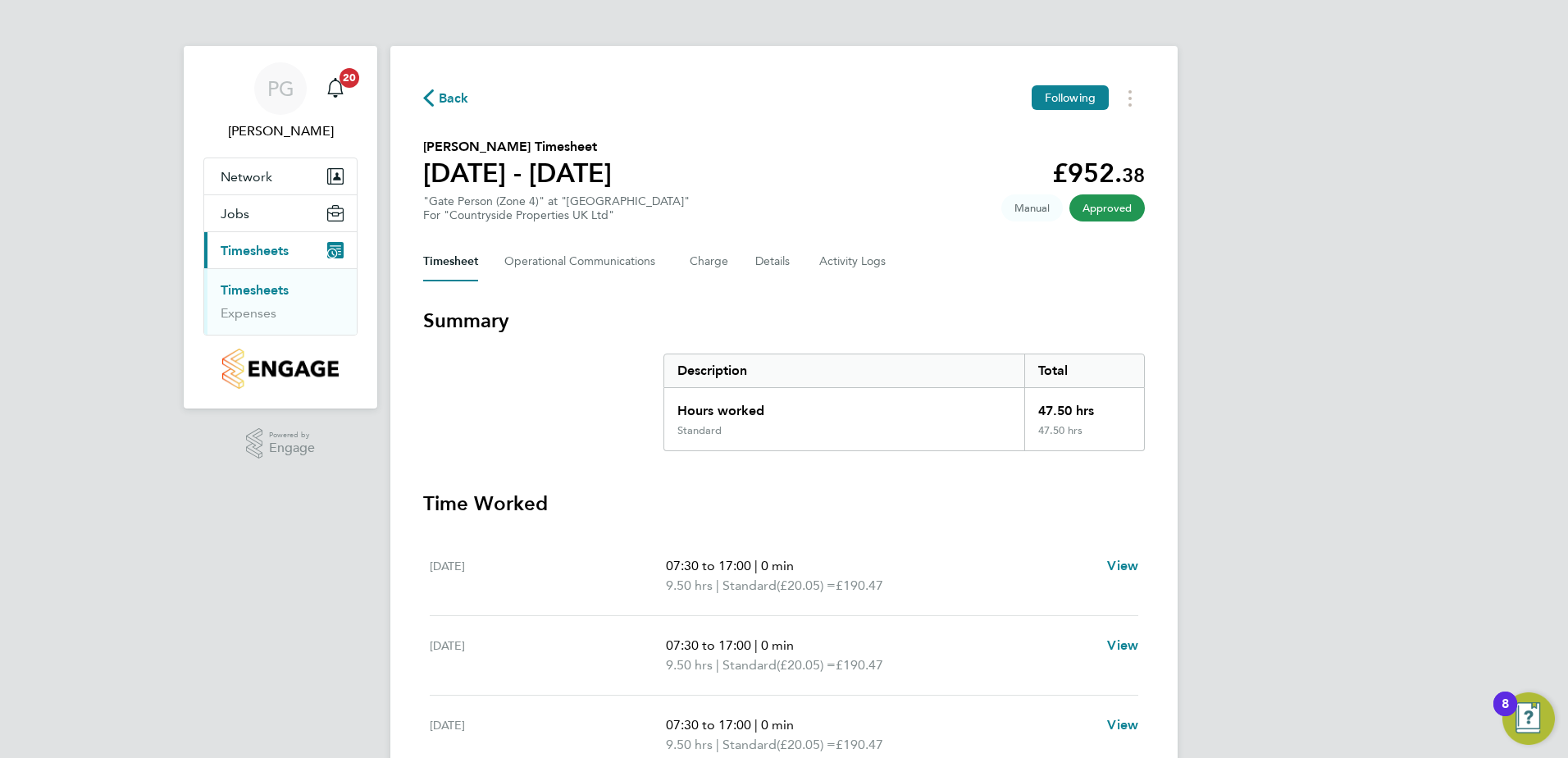
click at [1276, 208] on div "PG [PERSON_NAME] Notifications 20 Applications: Network Team Members Sites Jobs…" at bounding box center [784, 559] width 1568 height 1120
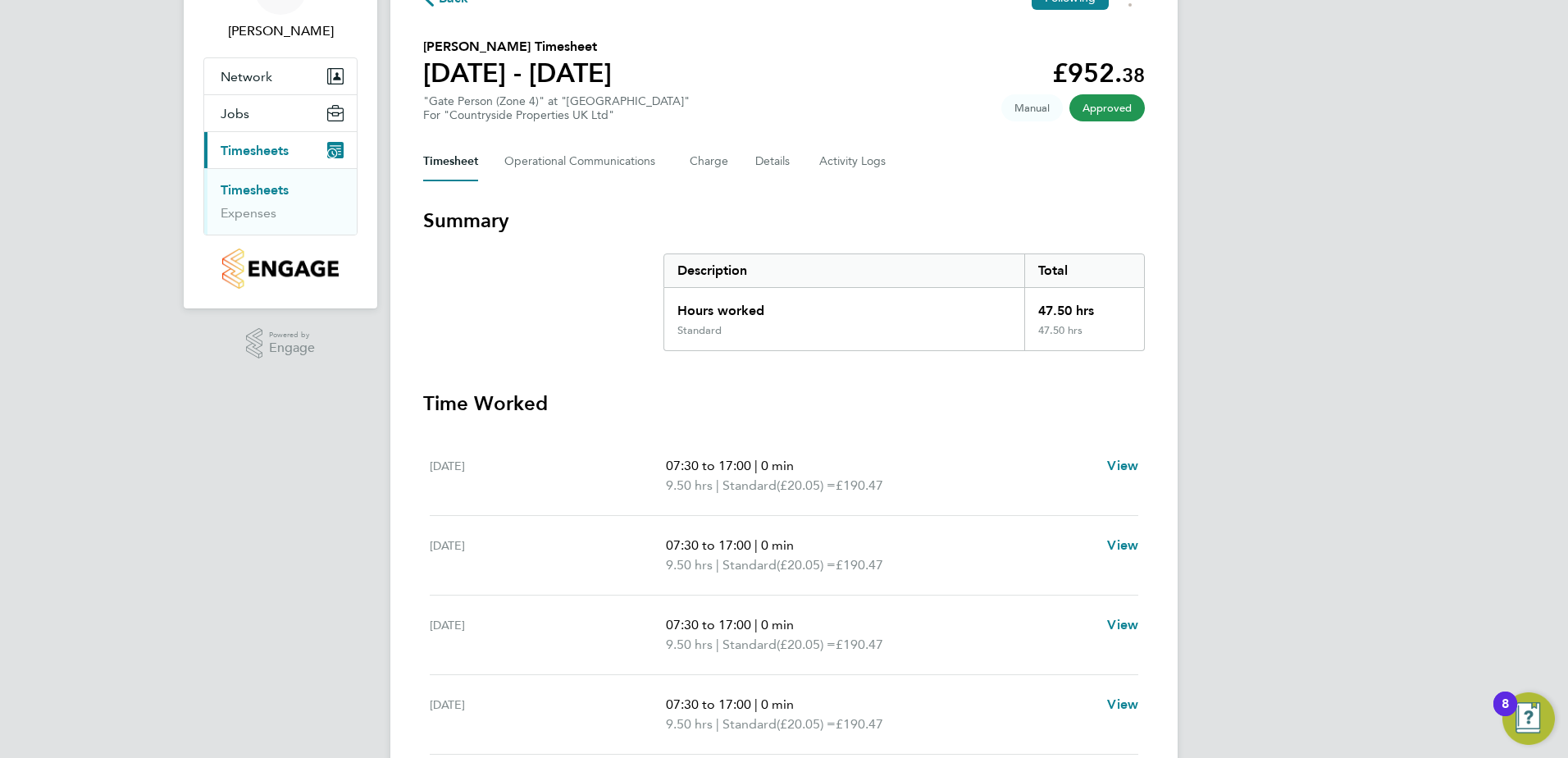
scroll to position [34, 0]
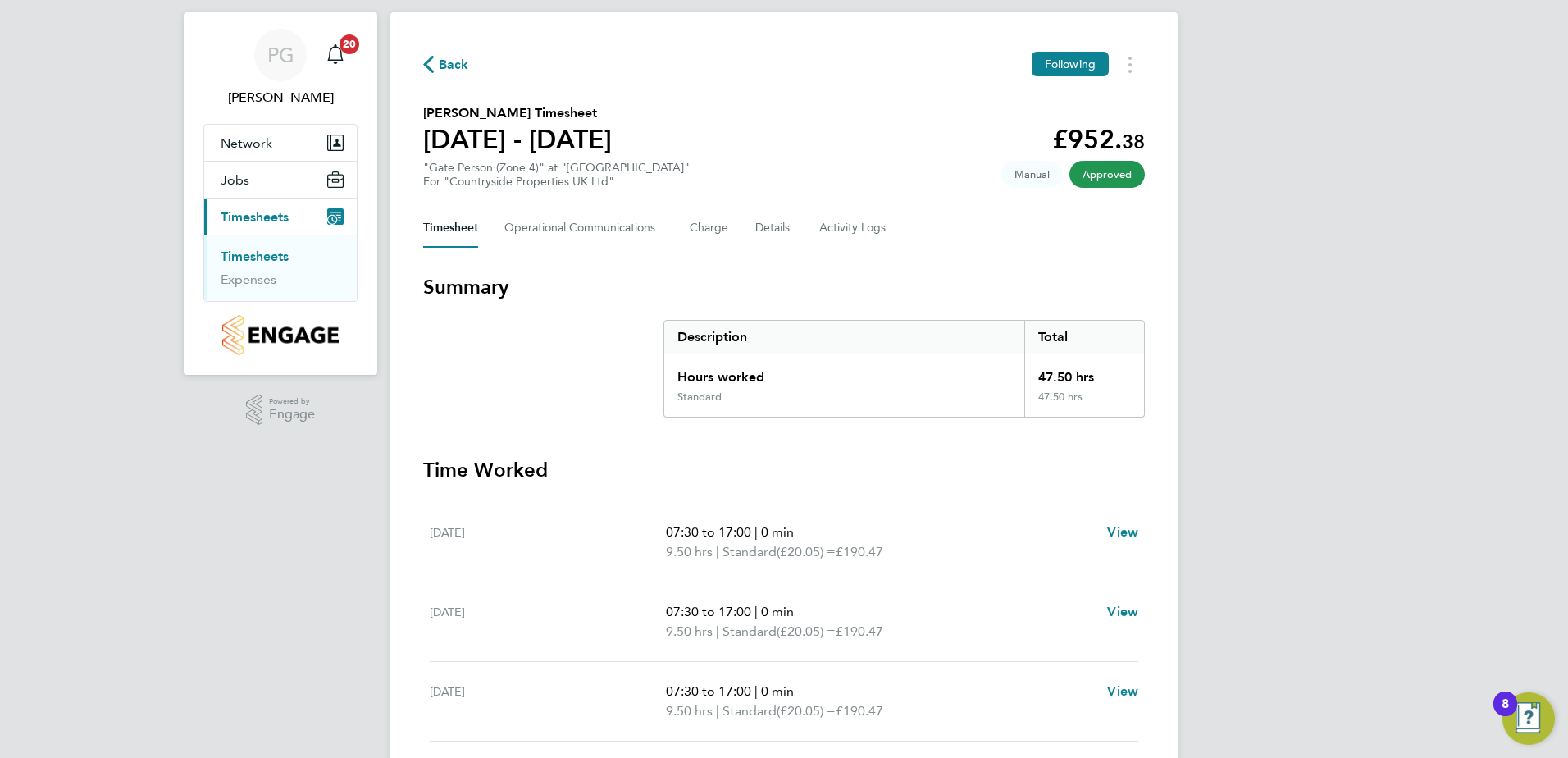
click at [261, 257] on link "Timesheets" at bounding box center [254, 256] width 68 height 15
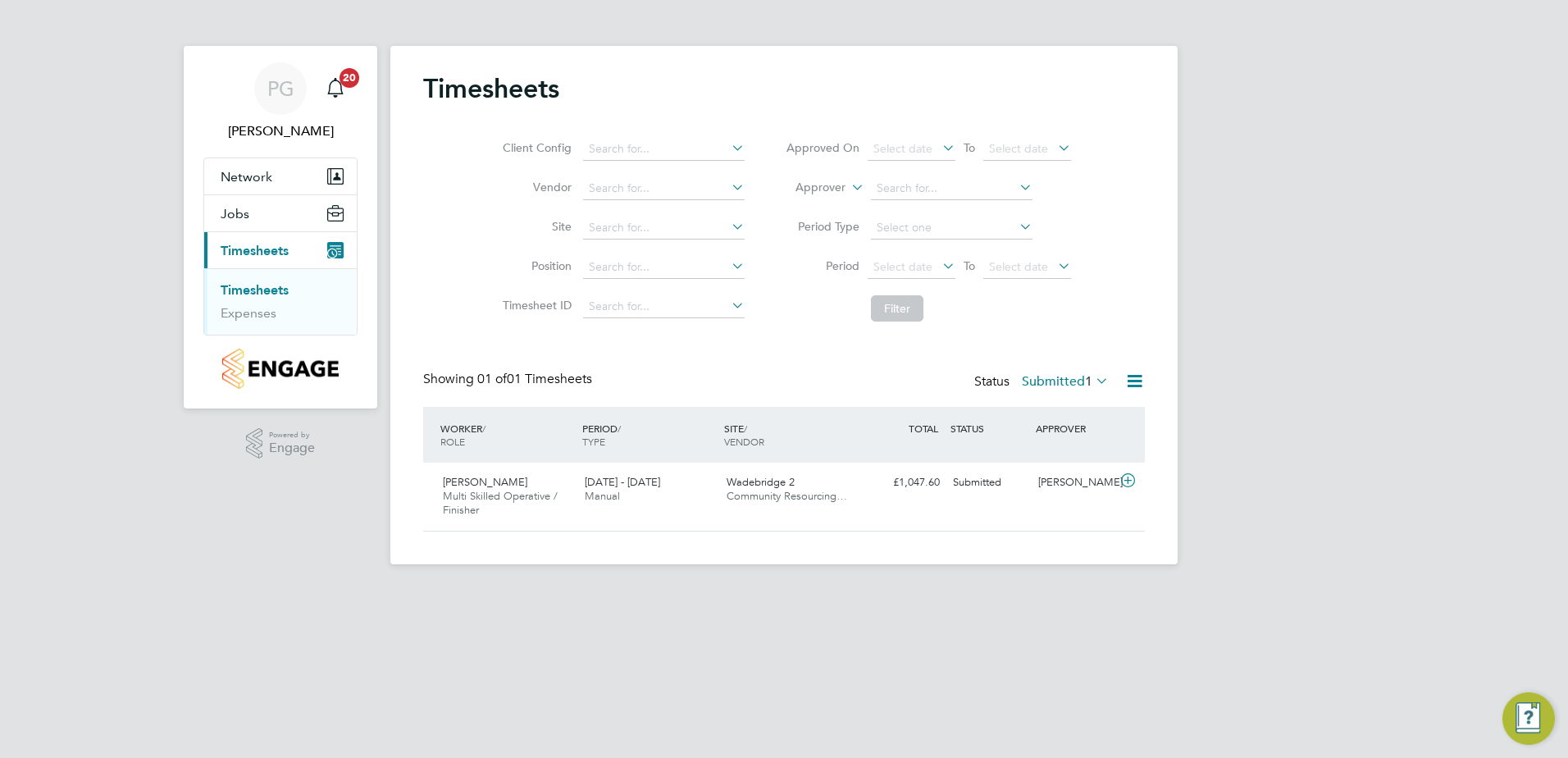
scroll to position [42, 142]
click at [1130, 380] on icon at bounding box center [1134, 381] width 21 height 21
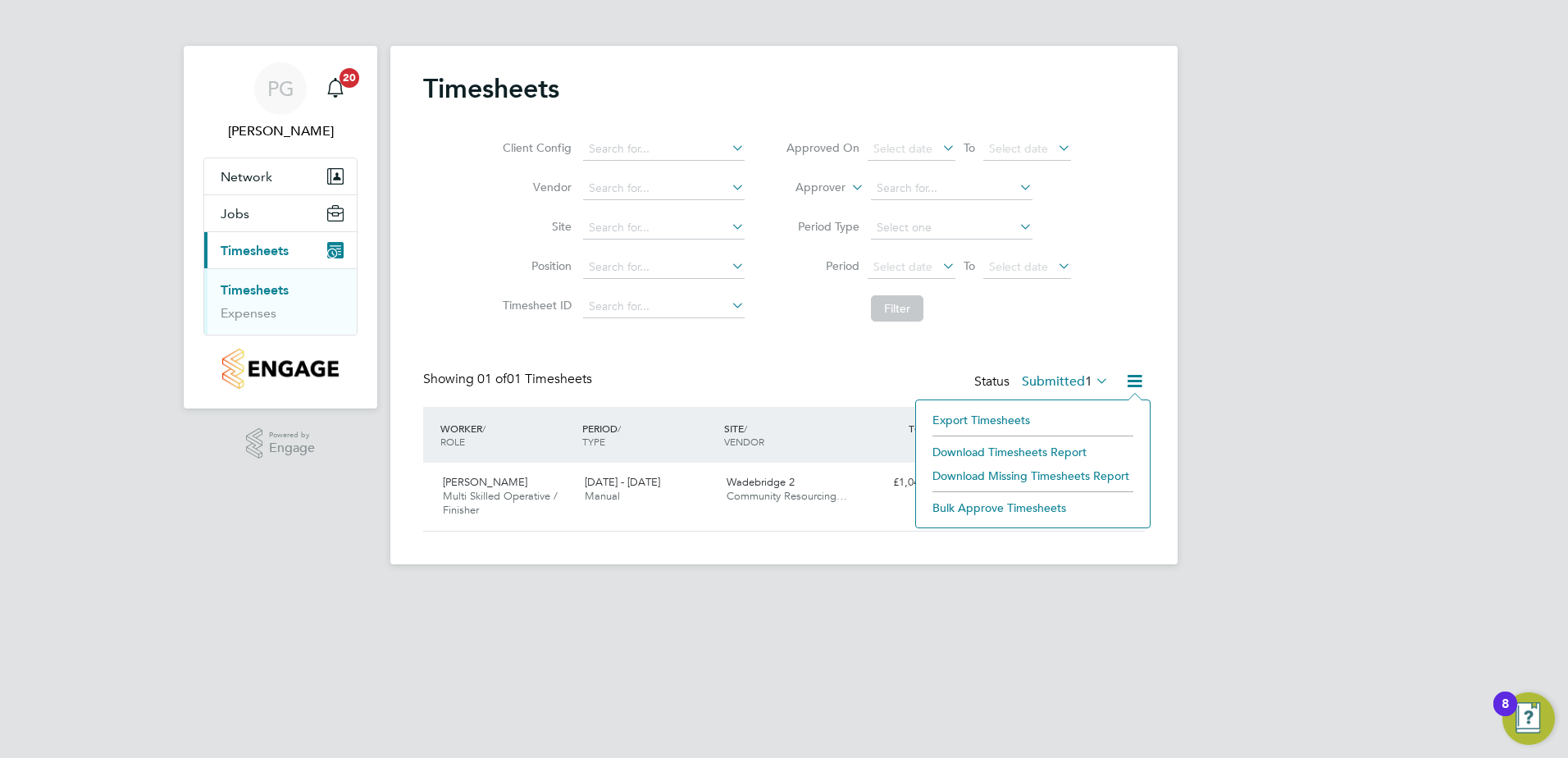
click at [1130, 380] on icon at bounding box center [1134, 381] width 21 height 21
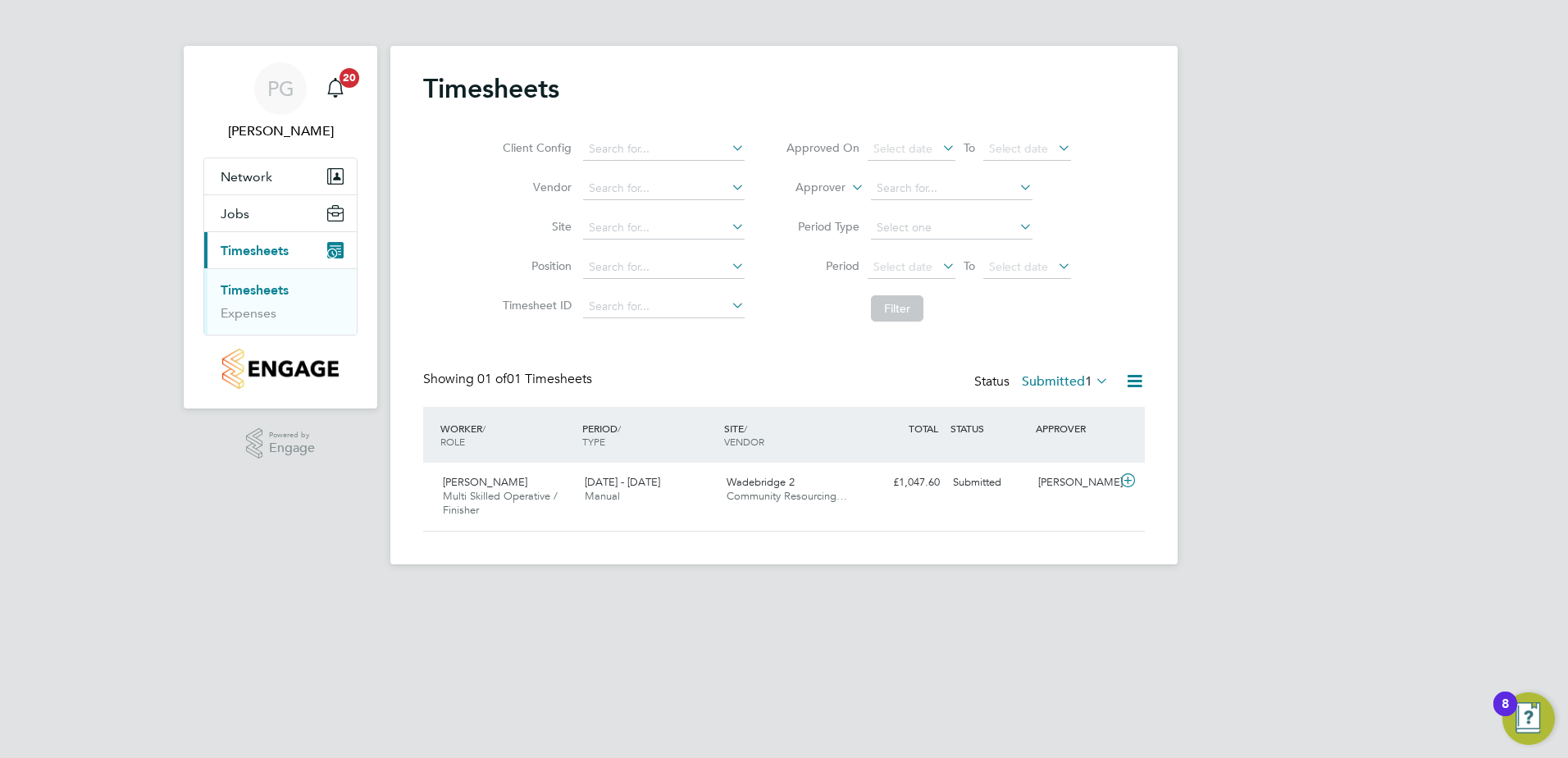
click at [1092, 378] on icon at bounding box center [1092, 380] width 0 height 23
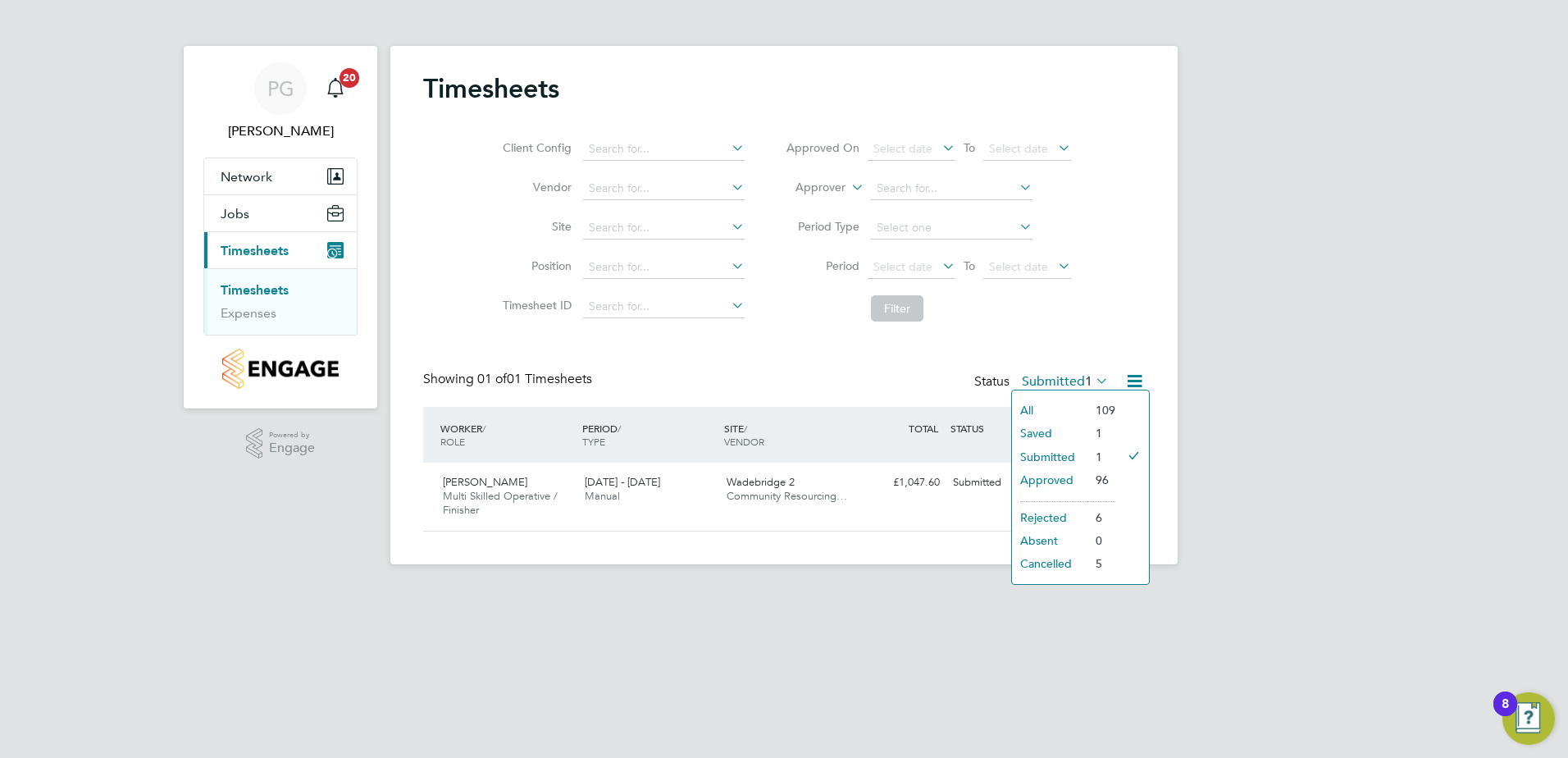
click at [1053, 478] on li "Approved" at bounding box center [1049, 480] width 75 height 23
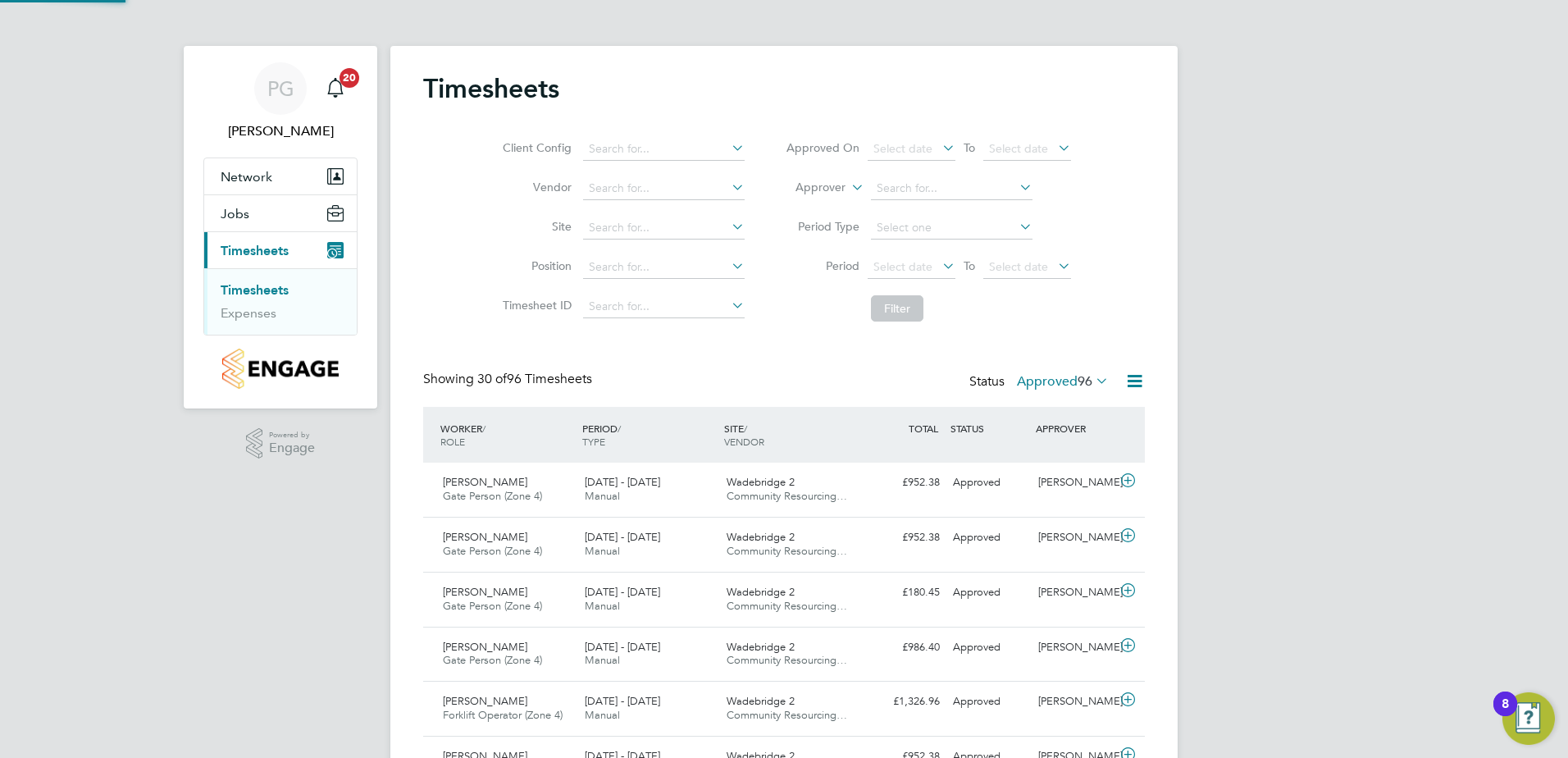
scroll to position [0, 0]
